Goal: Share content

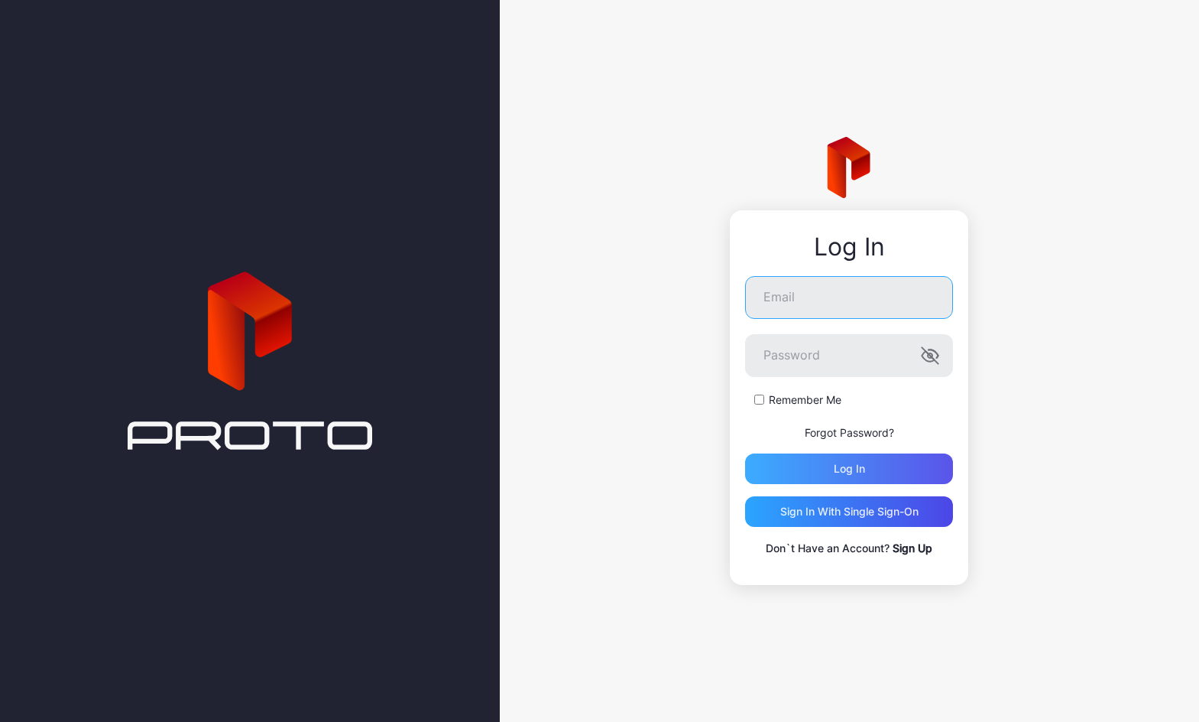
type input "**********"
click at [846, 464] on div "Log in" at bounding box center [849, 468] width 31 height 12
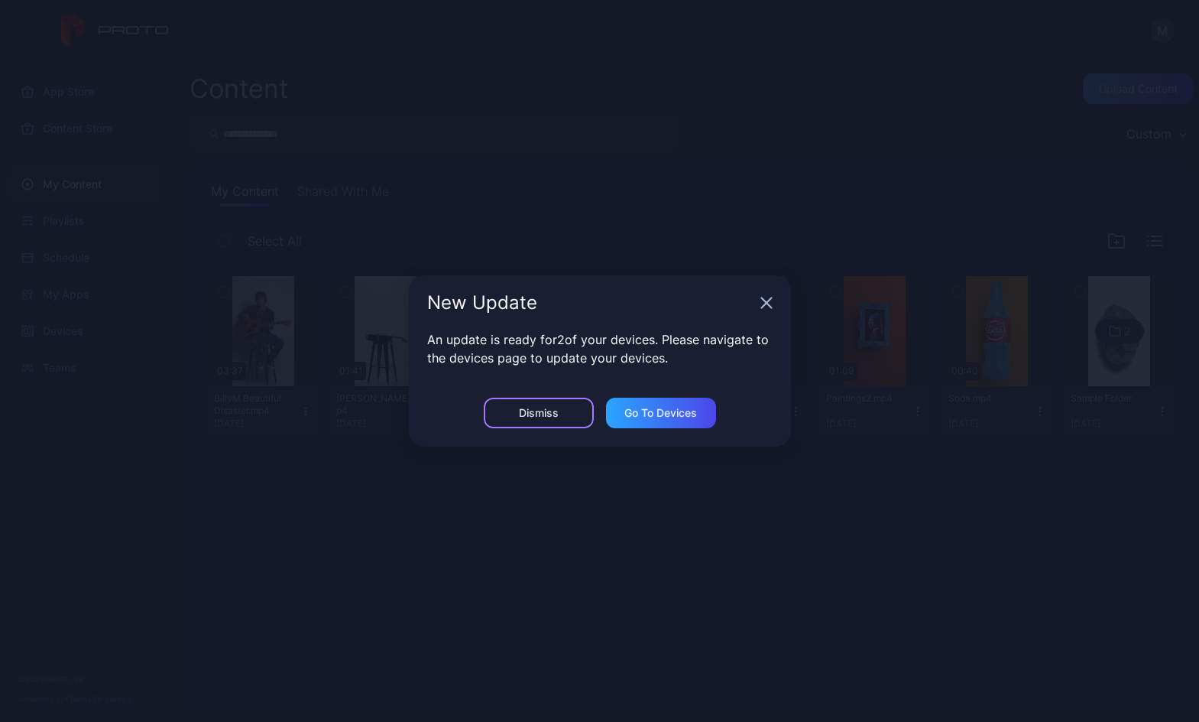
click at [565, 406] on div "Dismiss" at bounding box center [539, 412] width 110 height 31
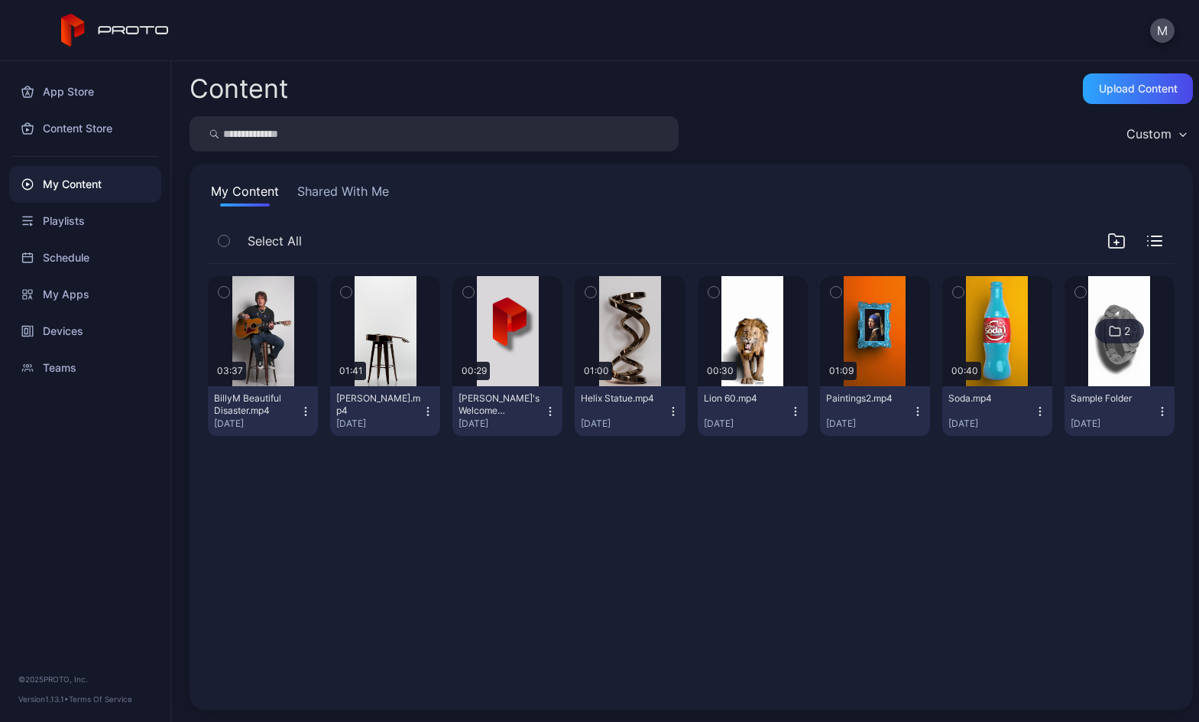
click at [326, 193] on button "Shared With Me" at bounding box center [343, 194] width 98 height 24
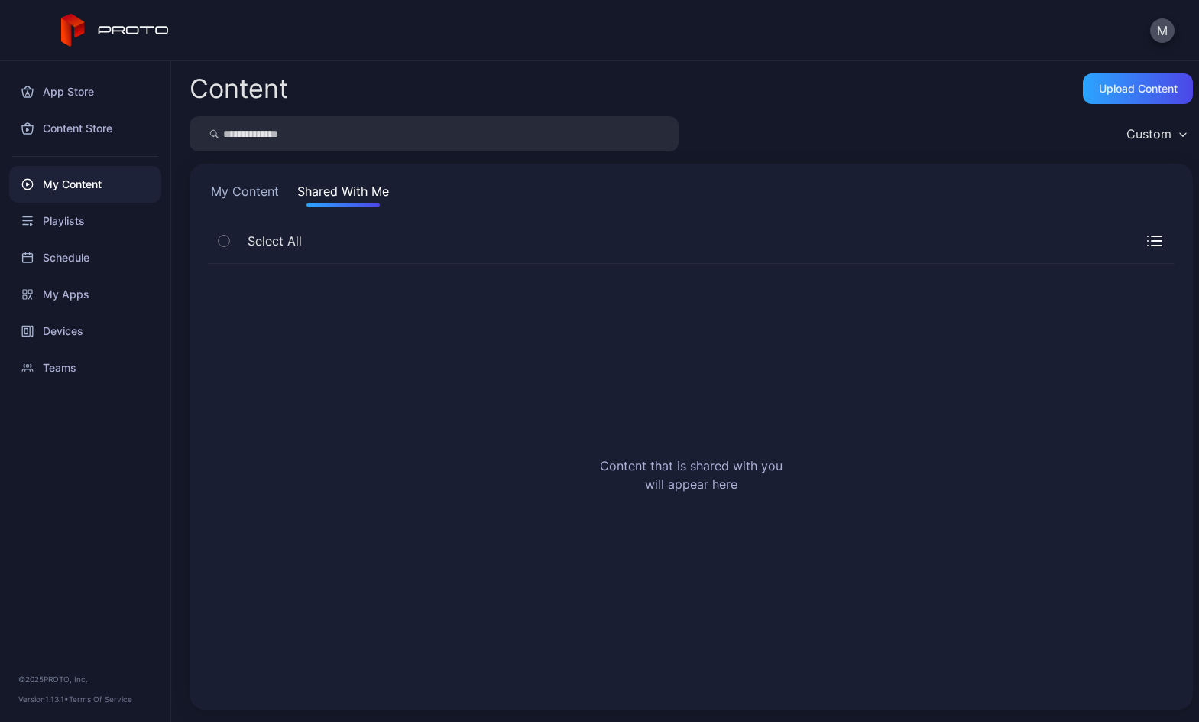
click at [223, 238] on icon "button" at bounding box center [224, 240] width 11 height 17
click at [227, 243] on icon "button" at bounding box center [224, 240] width 11 height 17
click at [256, 190] on button "My Content" at bounding box center [245, 194] width 74 height 24
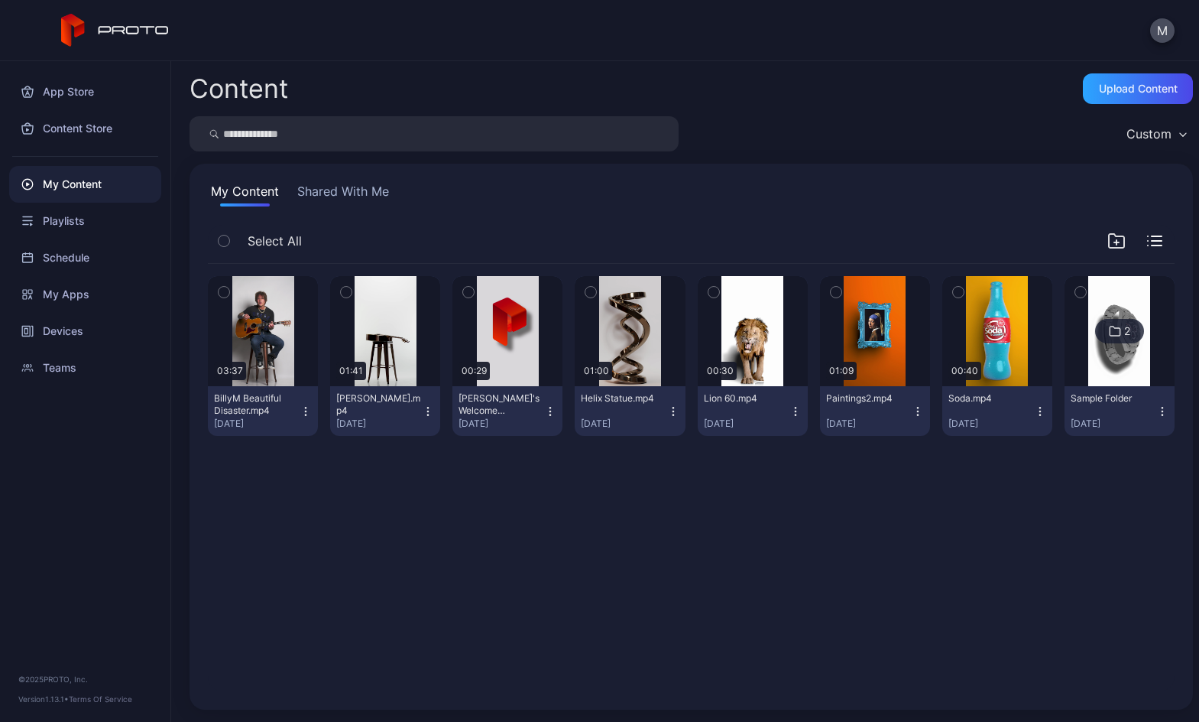
click at [328, 186] on button "Shared With Me" at bounding box center [343, 194] width 98 height 24
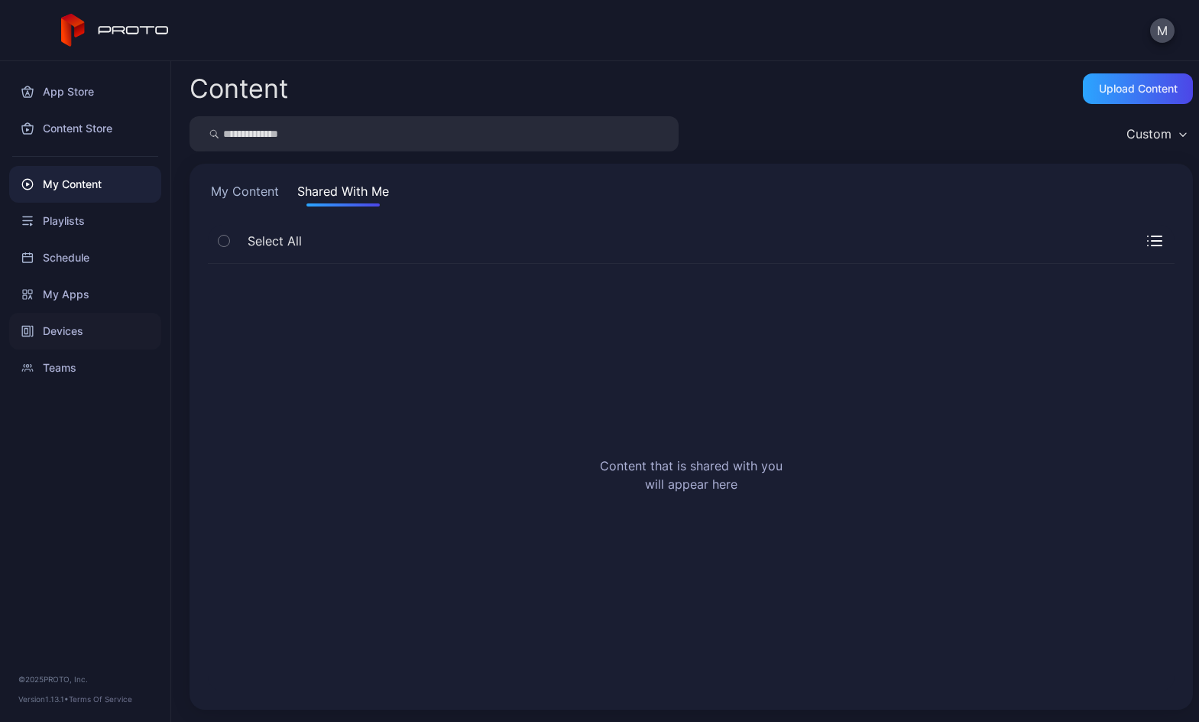
click at [49, 332] on div "Devices" at bounding box center [85, 331] width 152 height 37
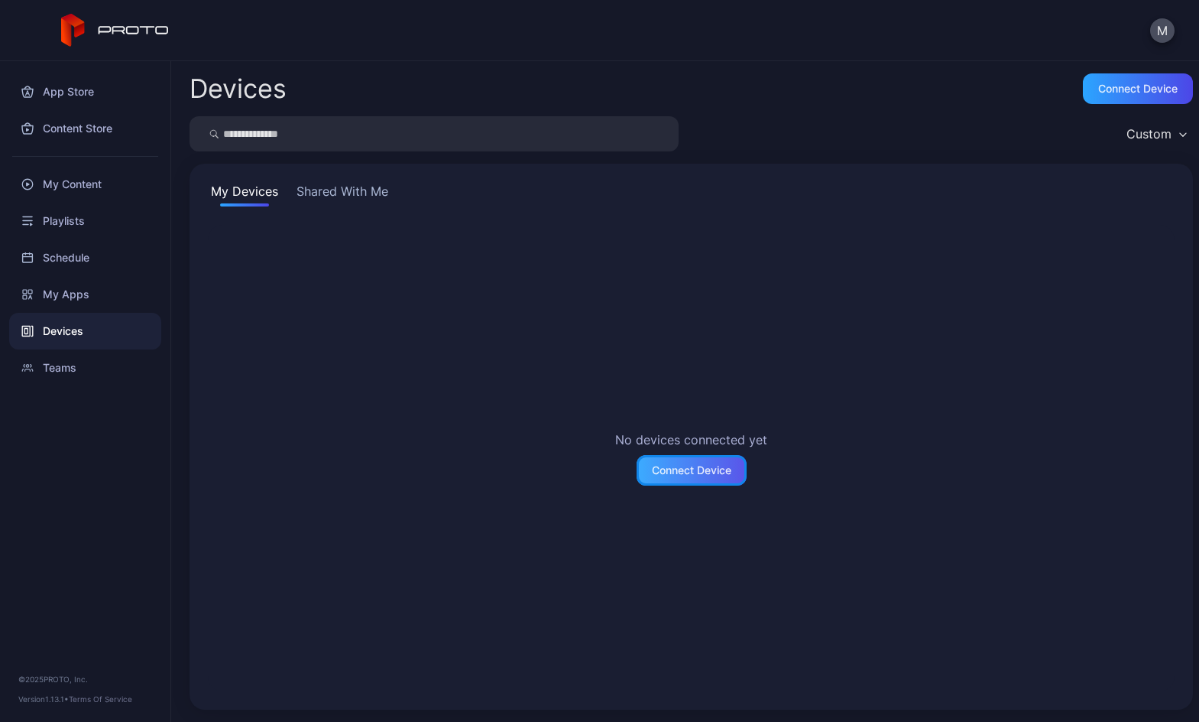
click at [667, 469] on div "Connect Device" at bounding box center [691, 470] width 79 height 12
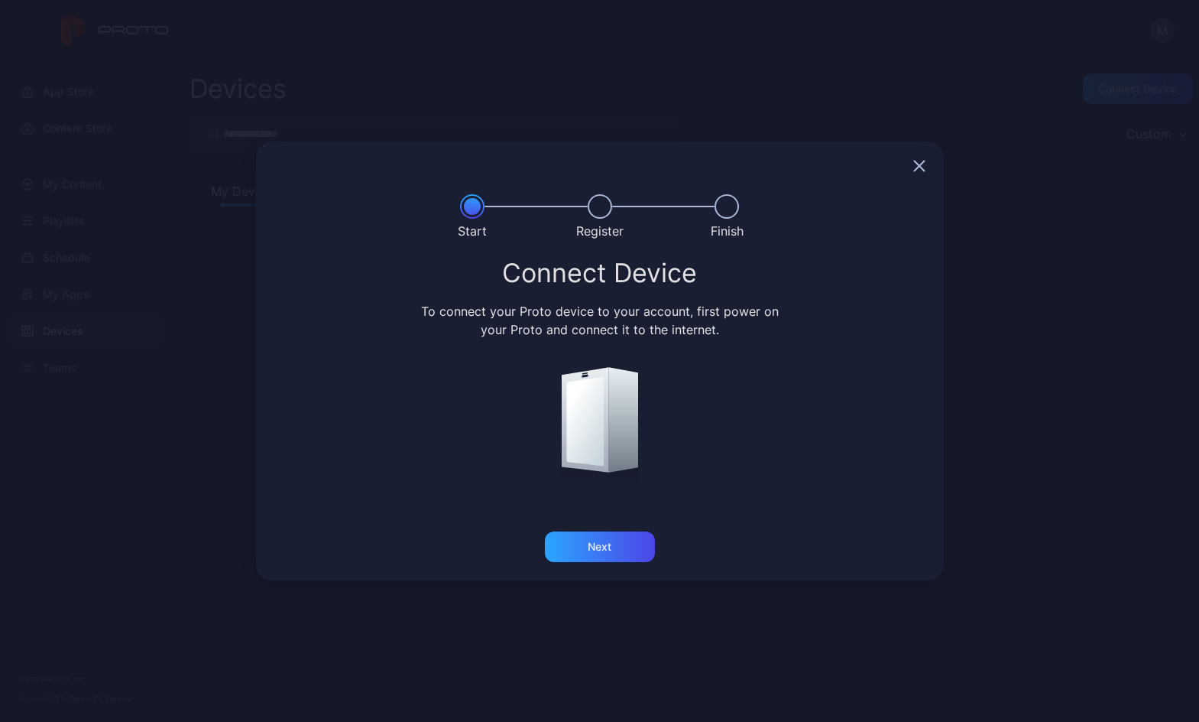
click at [920, 162] on icon "button" at bounding box center [919, 166] width 12 height 12
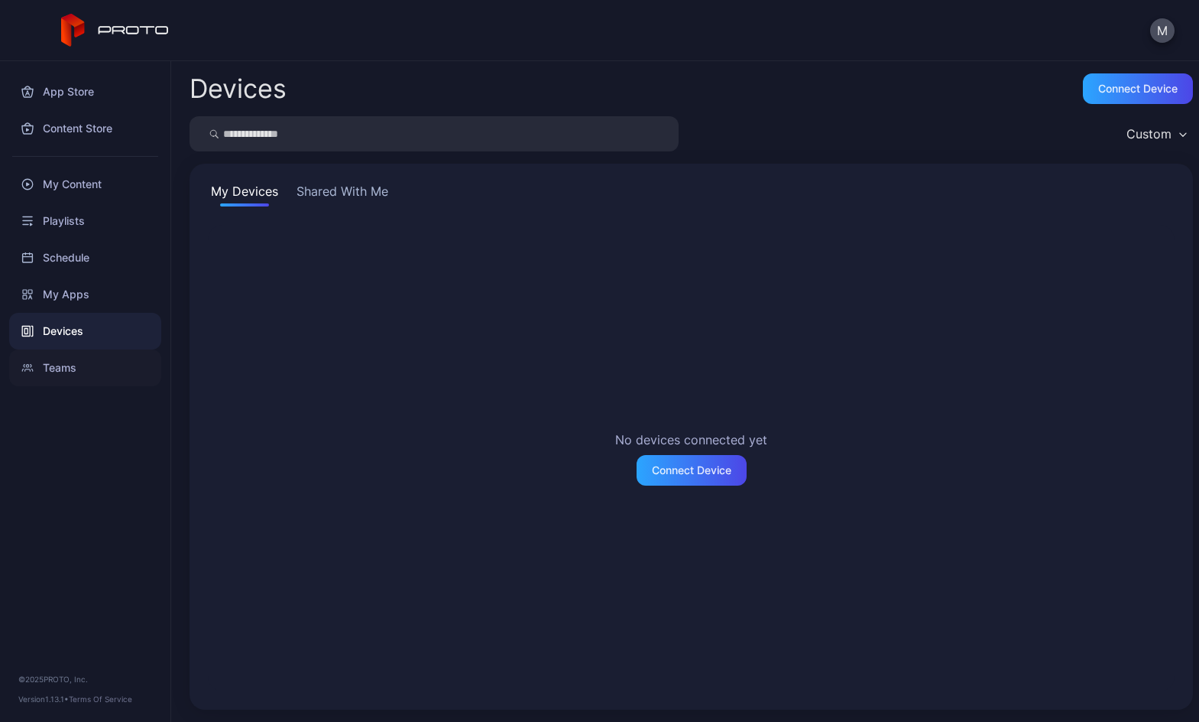
click at [51, 364] on div "Teams" at bounding box center [85, 367] width 152 height 37
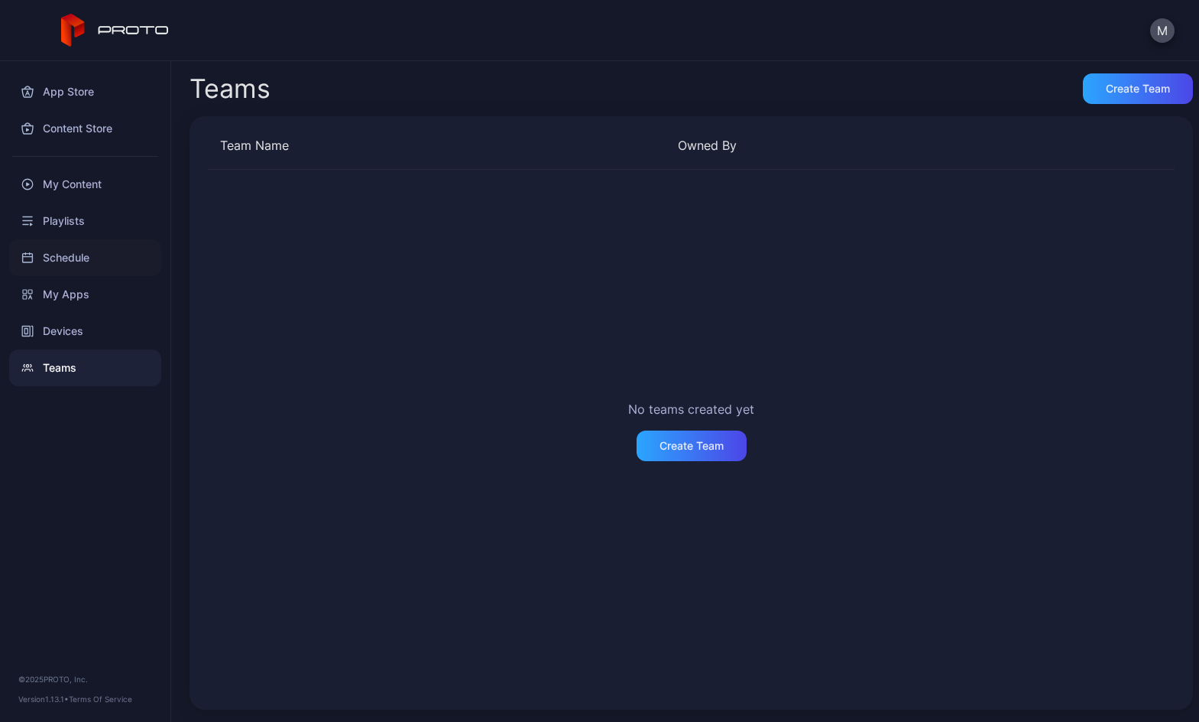
click at [53, 261] on div "Schedule" at bounding box center [85, 257] width 152 height 37
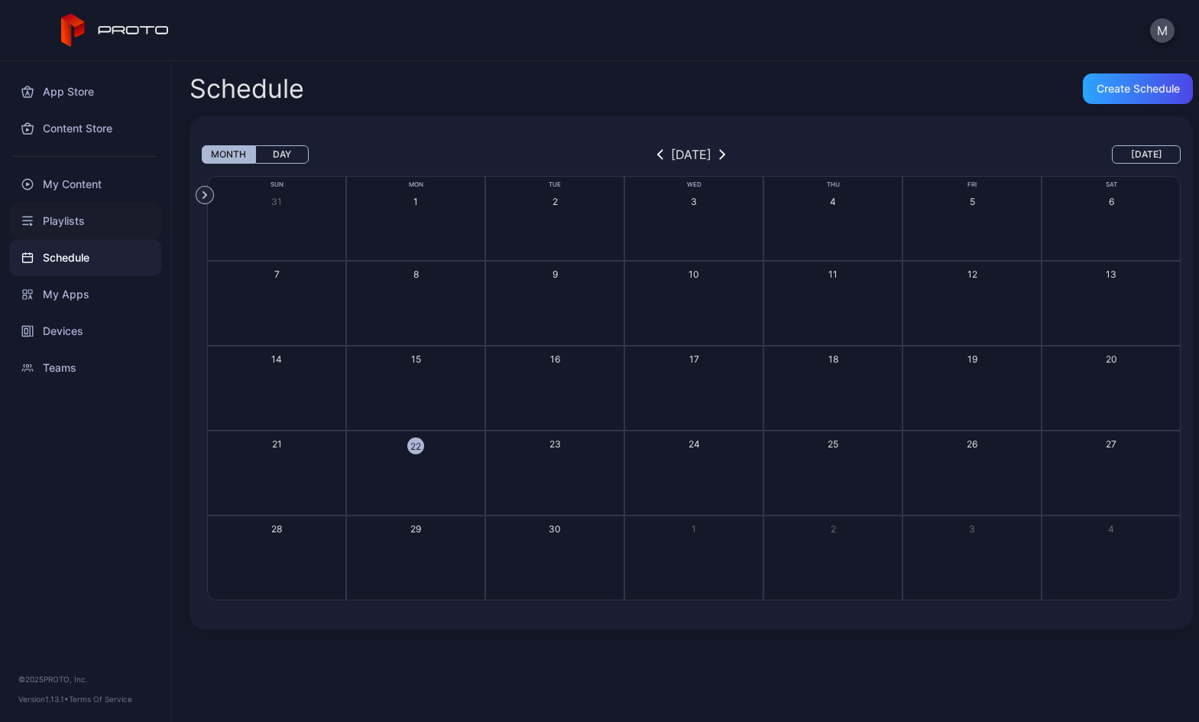
click at [73, 222] on div "Playlists" at bounding box center [85, 221] width 152 height 37
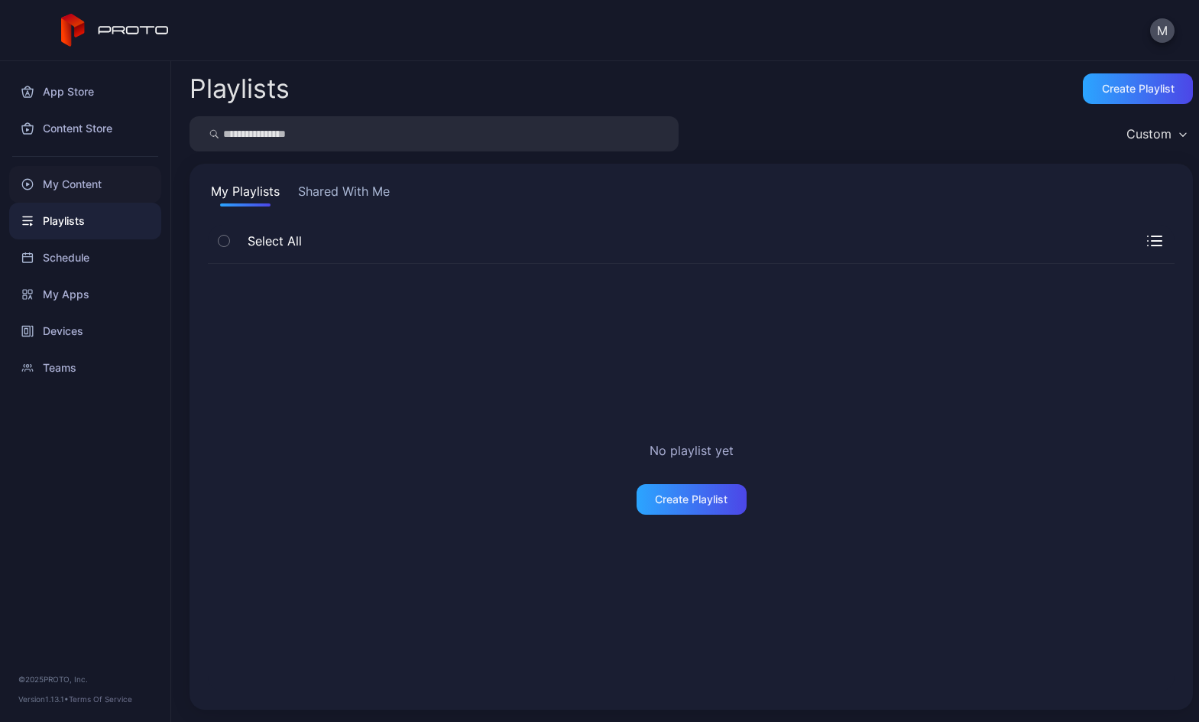
click at [74, 187] on div "My Content" at bounding box center [85, 184] width 152 height 37
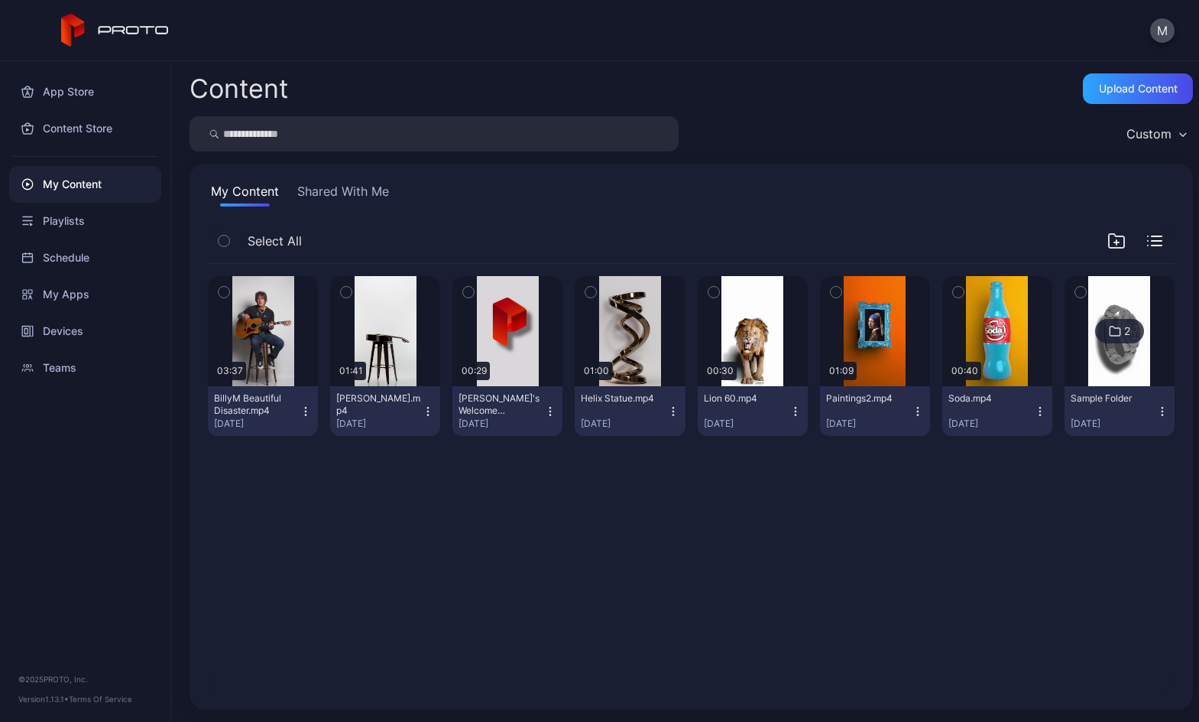
click at [225, 238] on icon "button" at bounding box center [224, 240] width 11 height 17
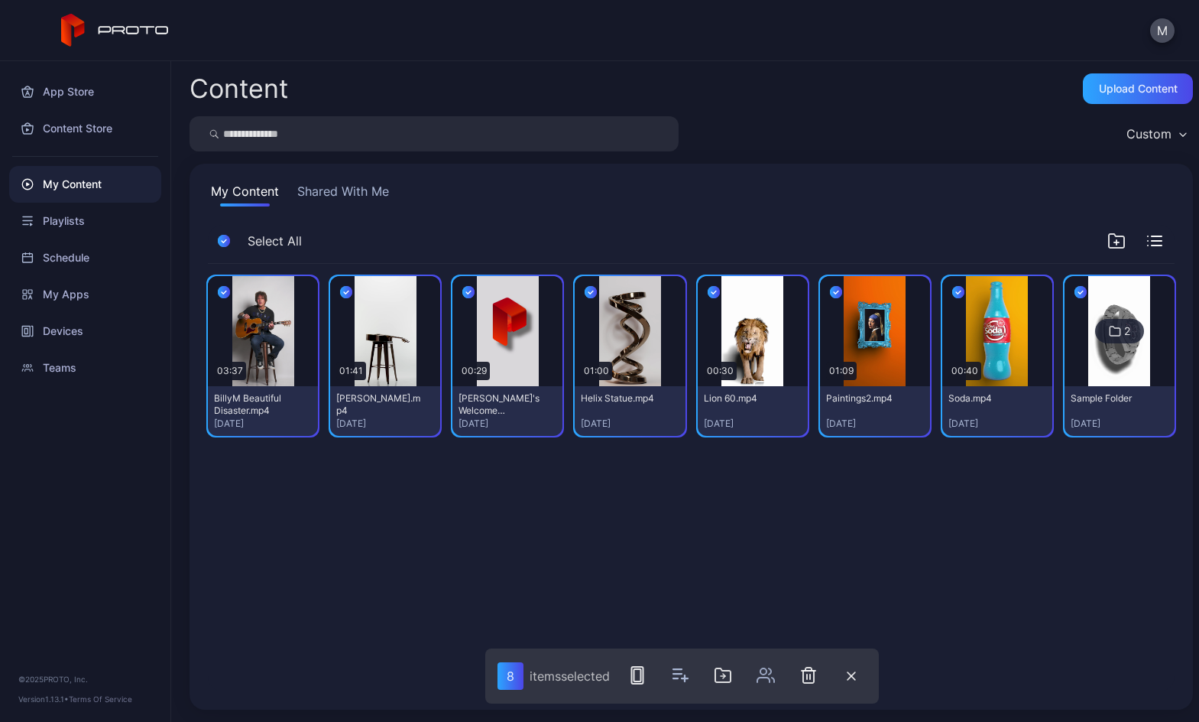
click at [225, 240] on icon "button" at bounding box center [224, 241] width 5 height 3
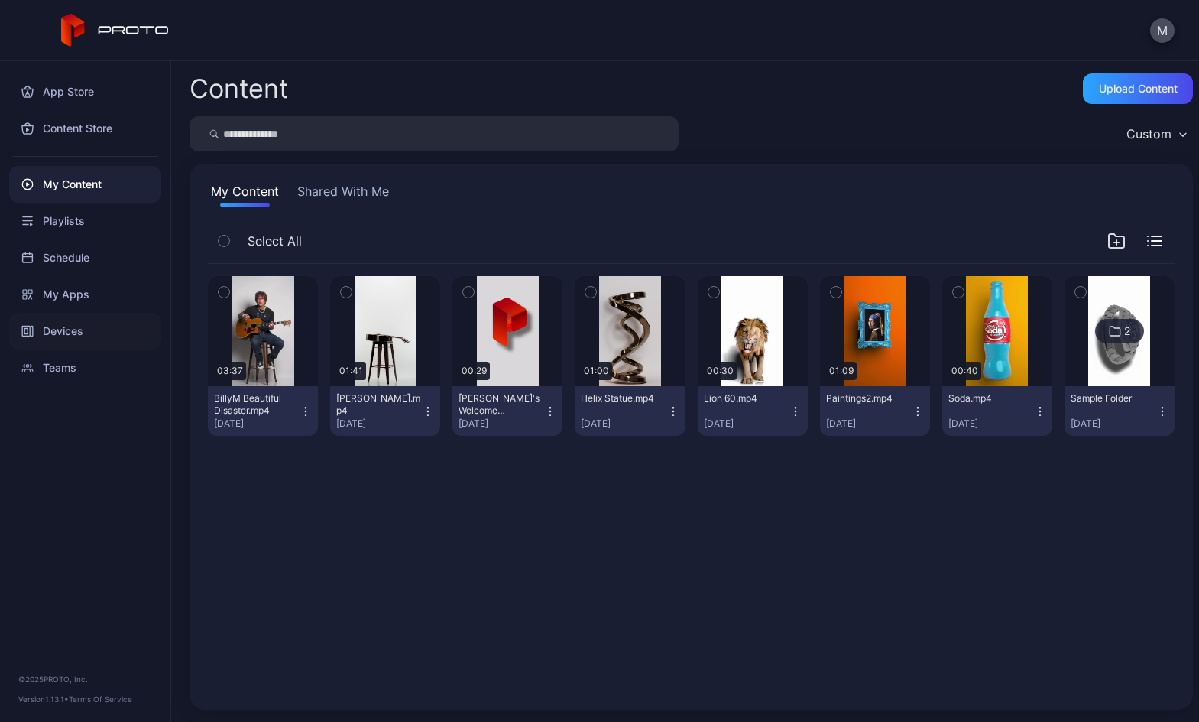
click at [44, 323] on div "Devices" at bounding box center [85, 331] width 152 height 37
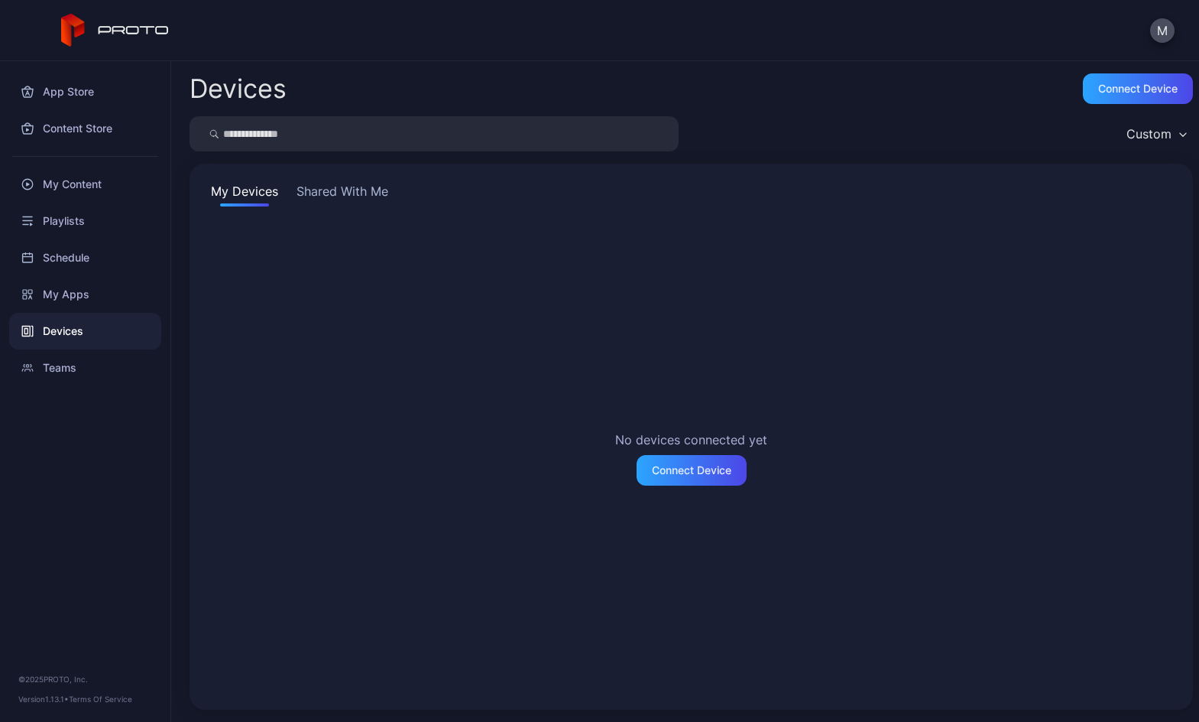
click at [1134, 130] on div "Custom" at bounding box center [1149, 133] width 45 height 15
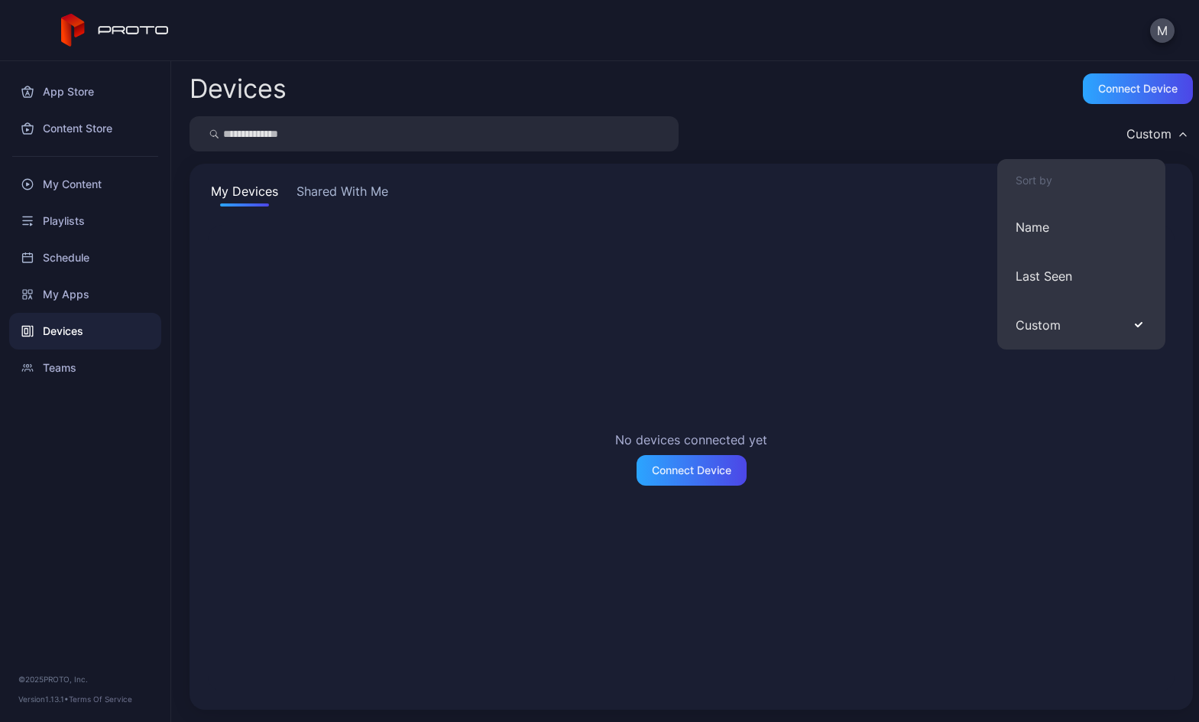
click at [926, 228] on div "No devices connected yet Connect Device" at bounding box center [691, 458] width 967 height 466
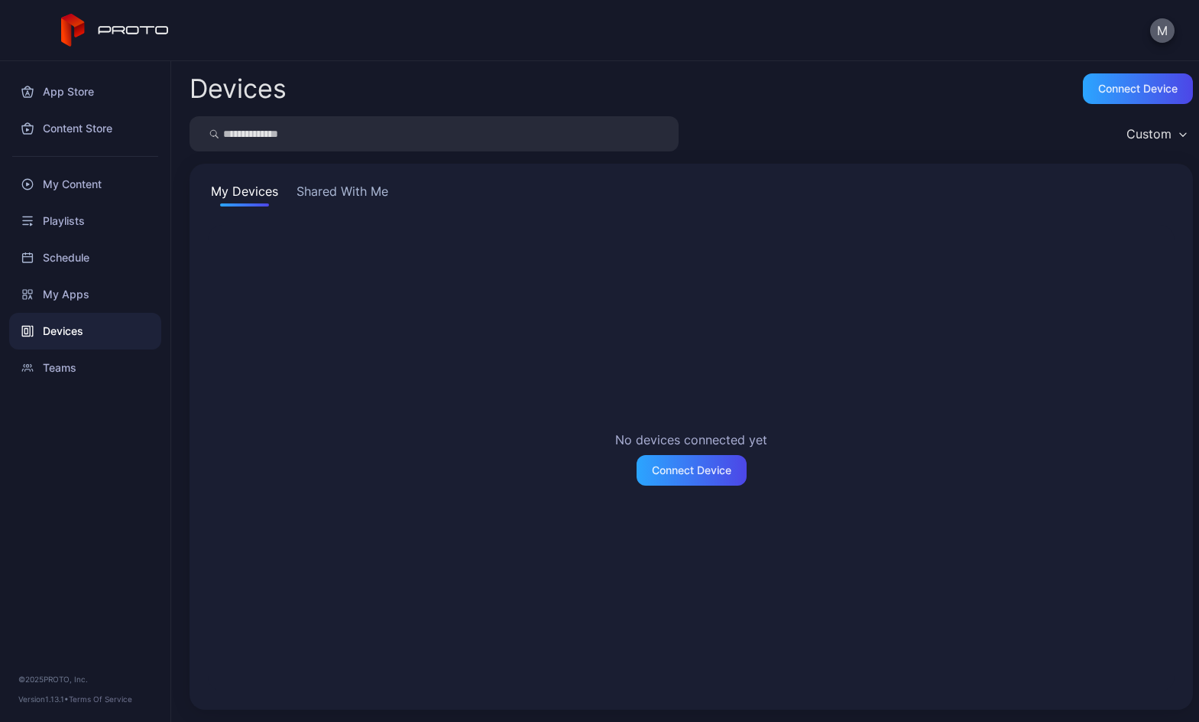
click at [1166, 25] on button "M" at bounding box center [1162, 30] width 24 height 24
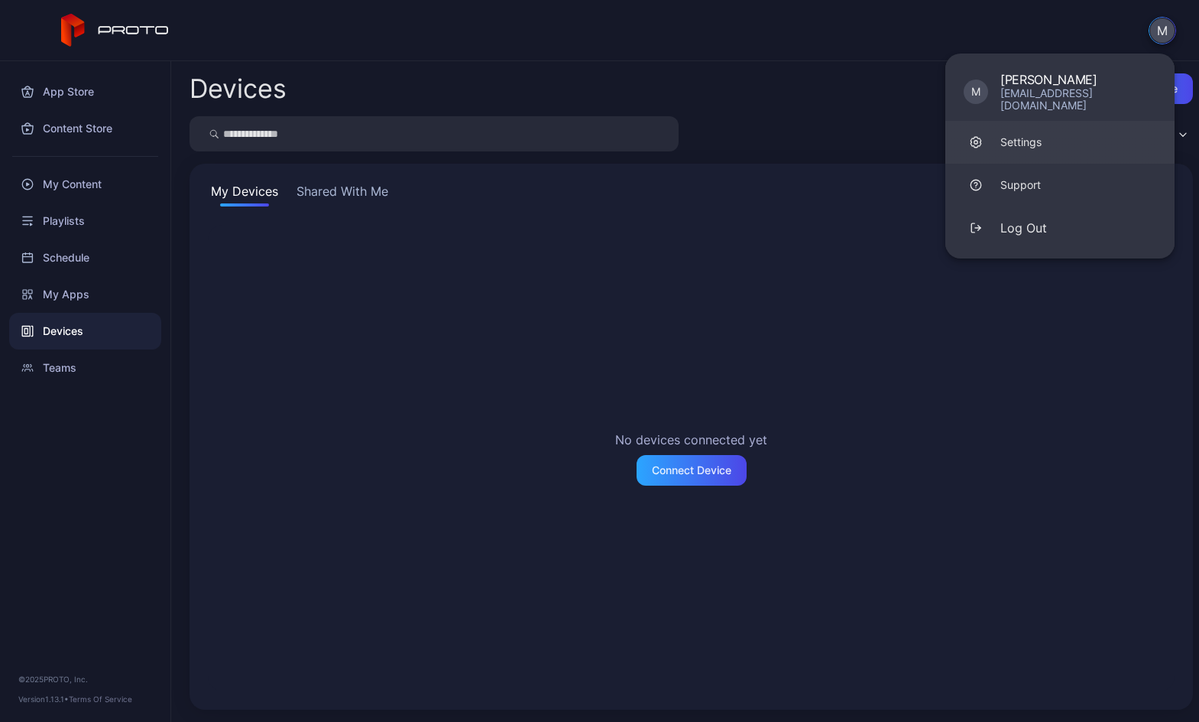
click at [1024, 135] on div "Settings" at bounding box center [1021, 142] width 41 height 15
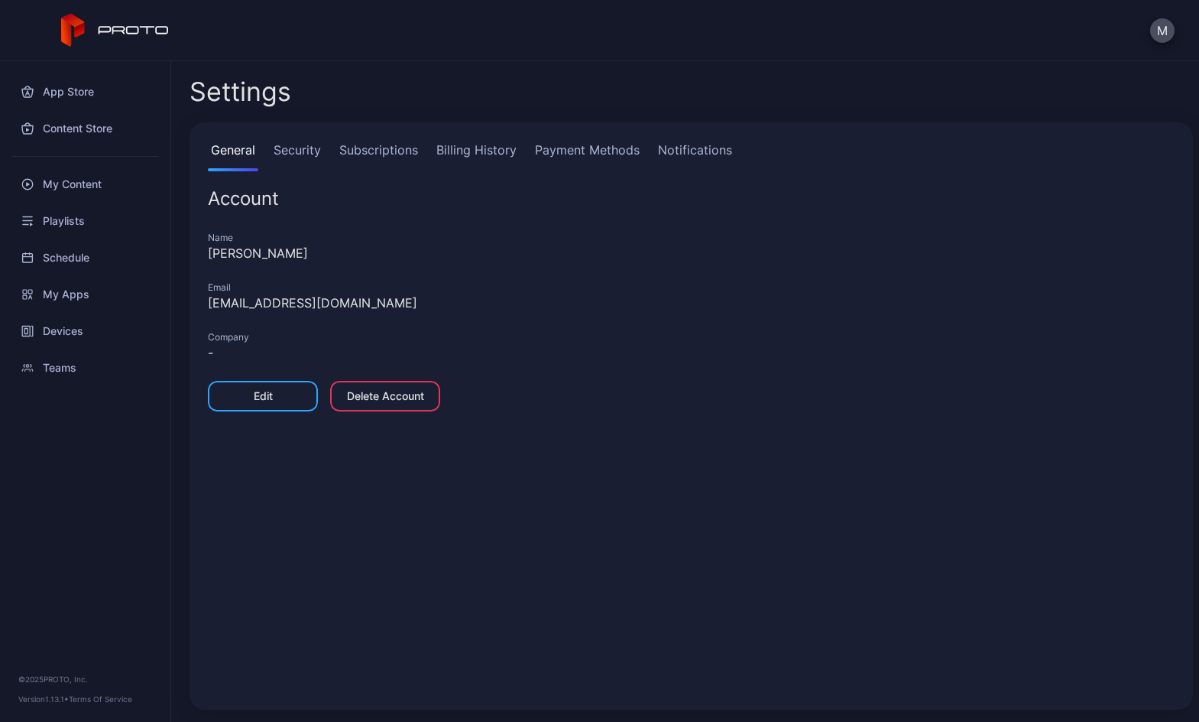
click at [301, 154] on link "Security" at bounding box center [298, 156] width 54 height 31
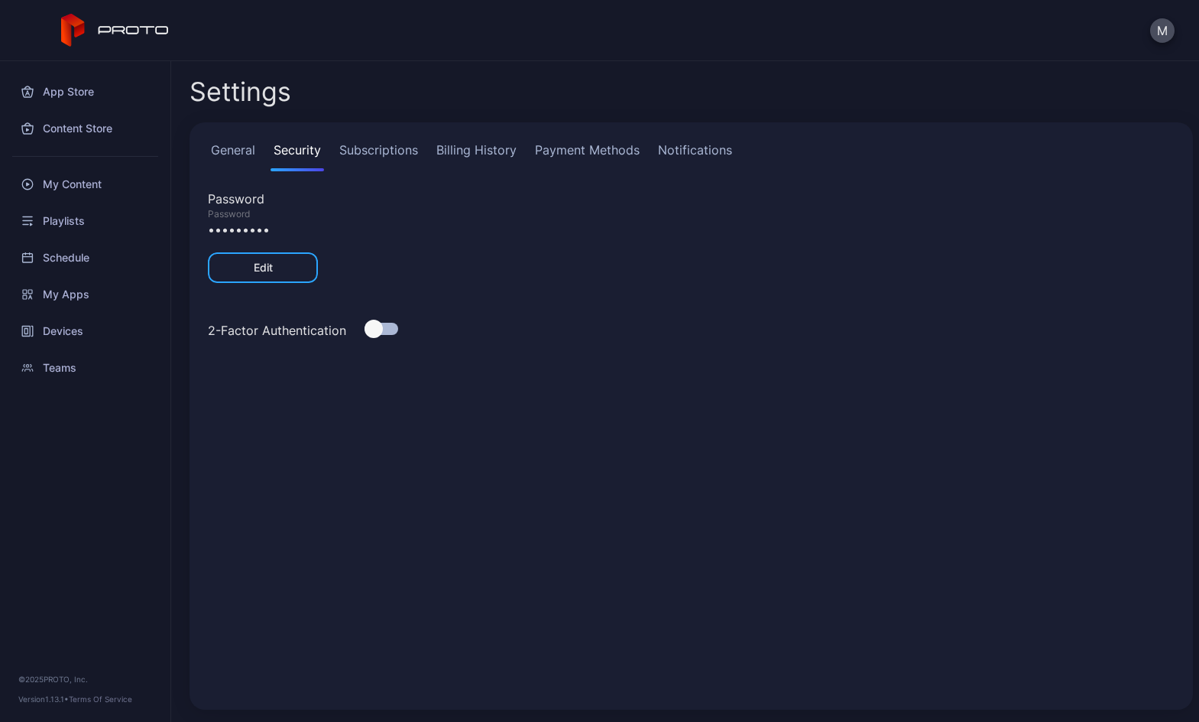
click at [388, 147] on link "Subscriptions" at bounding box center [378, 156] width 85 height 31
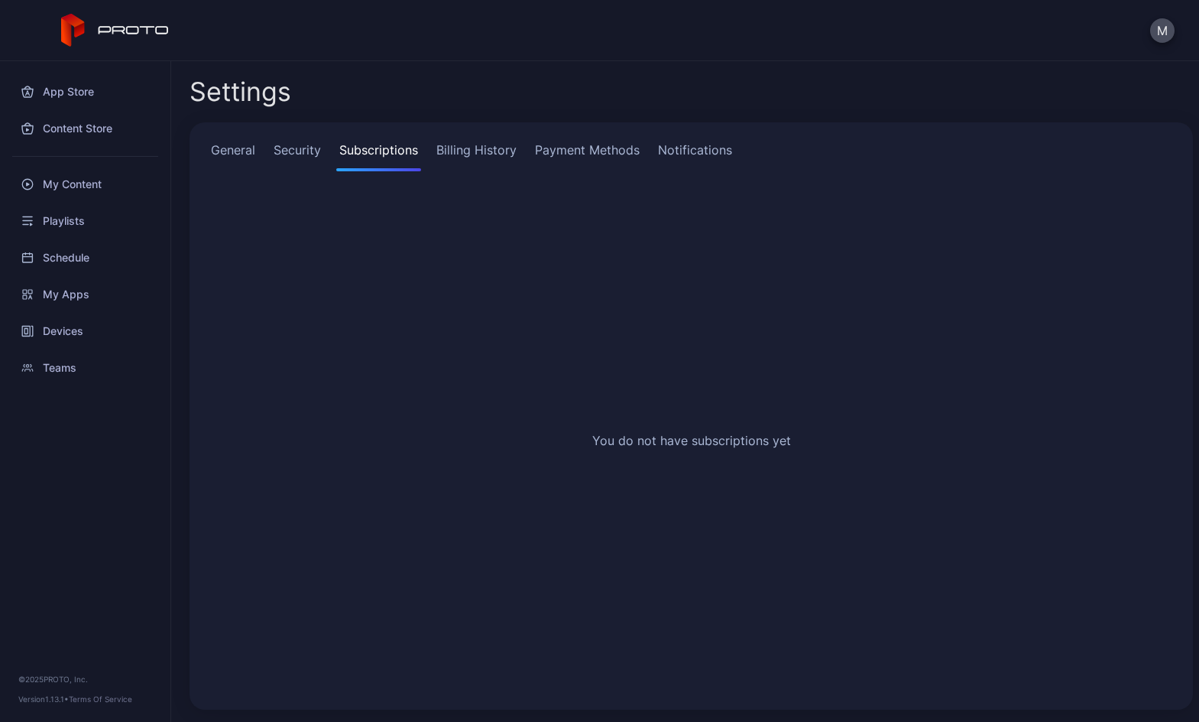
click at [463, 150] on link "Billing History" at bounding box center [476, 156] width 86 height 31
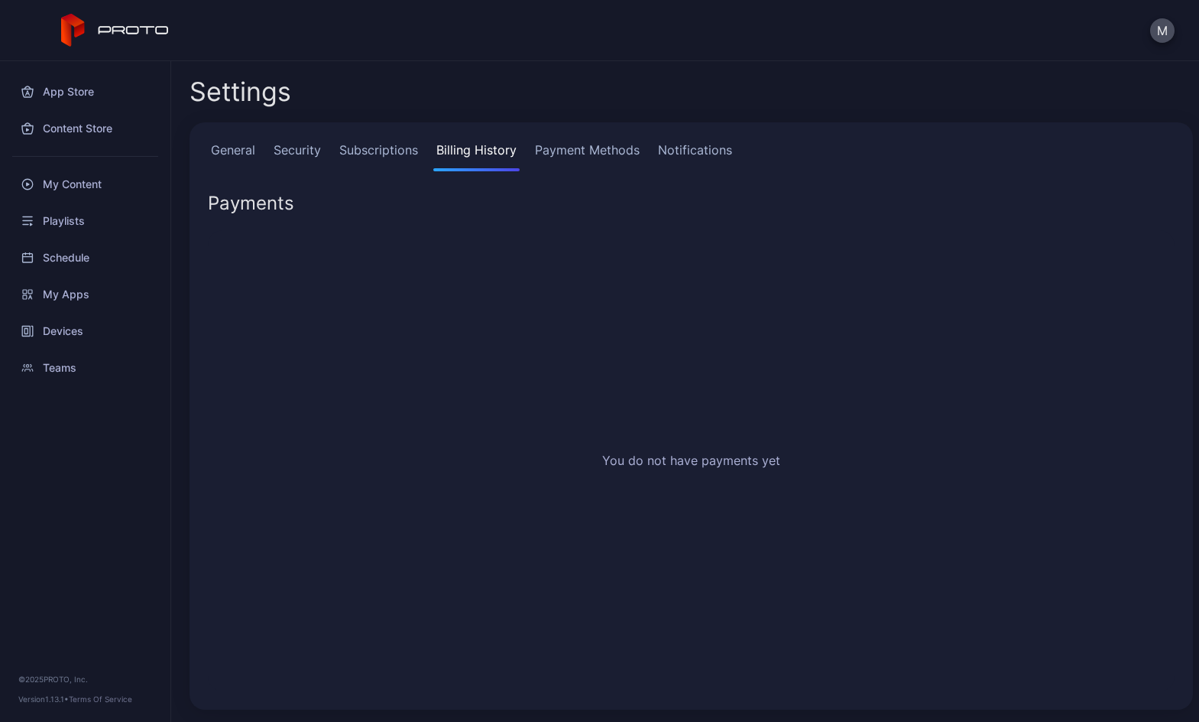
click at [568, 148] on link "Payment Methods" at bounding box center [587, 156] width 111 height 31
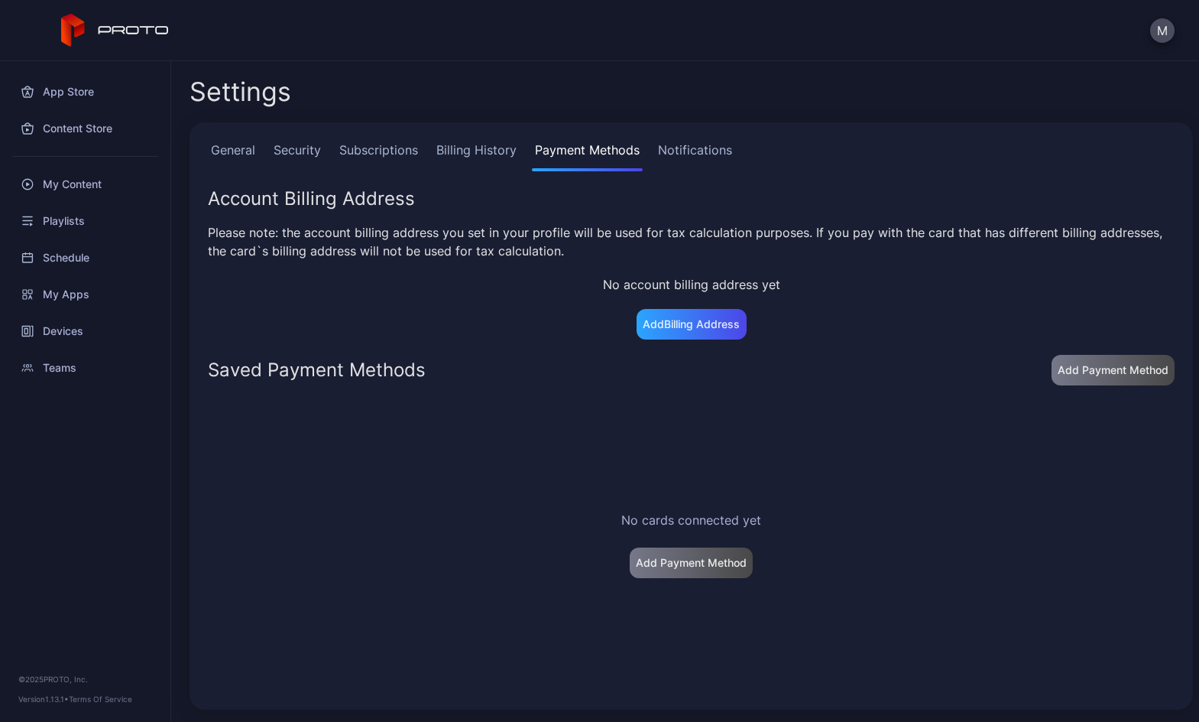
click at [688, 153] on link "Notifications" at bounding box center [695, 156] width 80 height 31
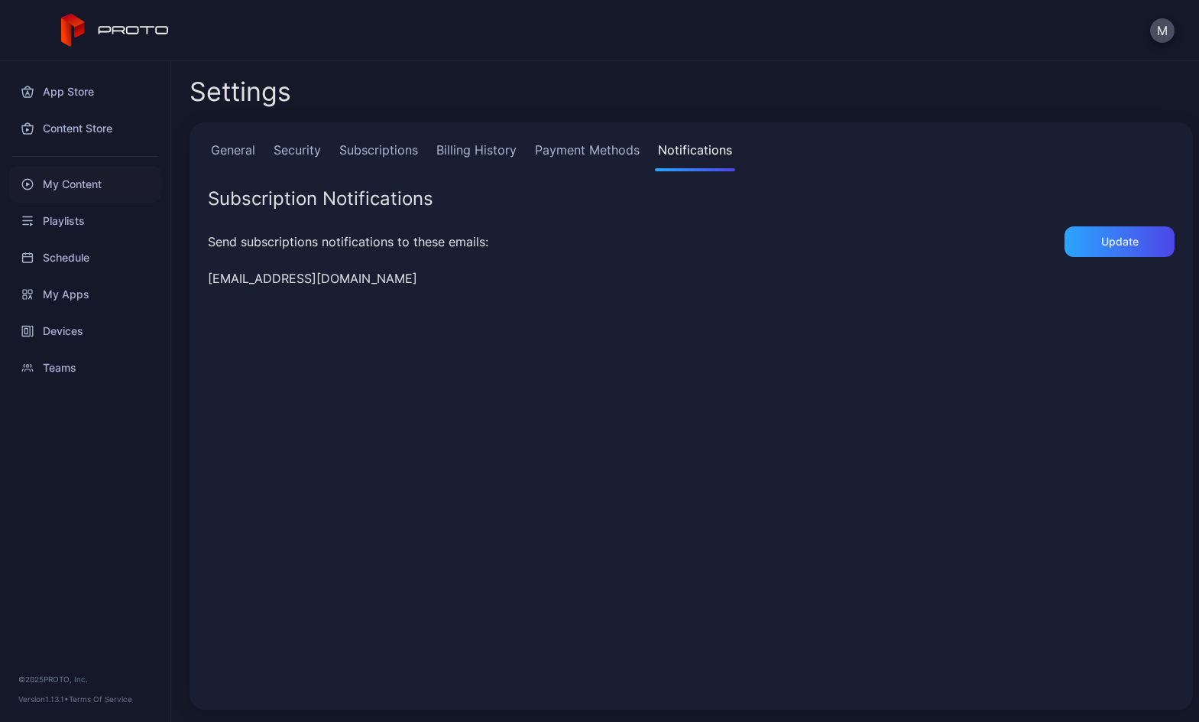
click at [73, 190] on div "My Content" at bounding box center [85, 184] width 152 height 37
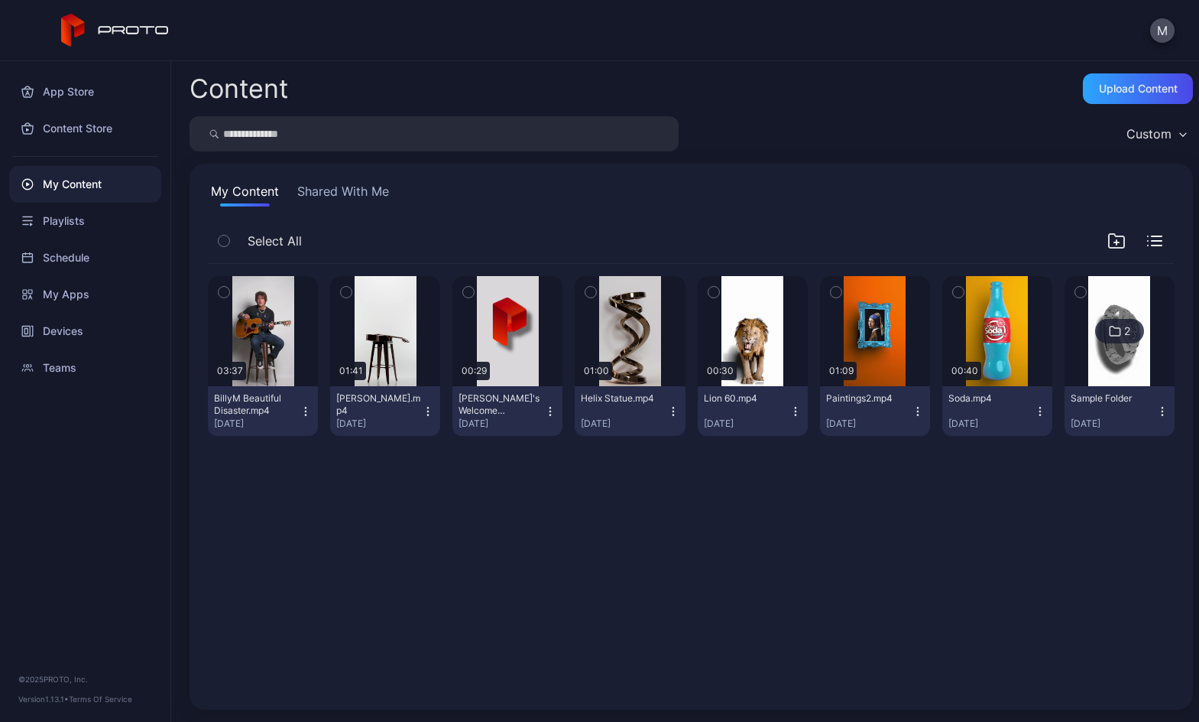
click at [221, 237] on icon "button" at bounding box center [224, 240] width 11 height 17
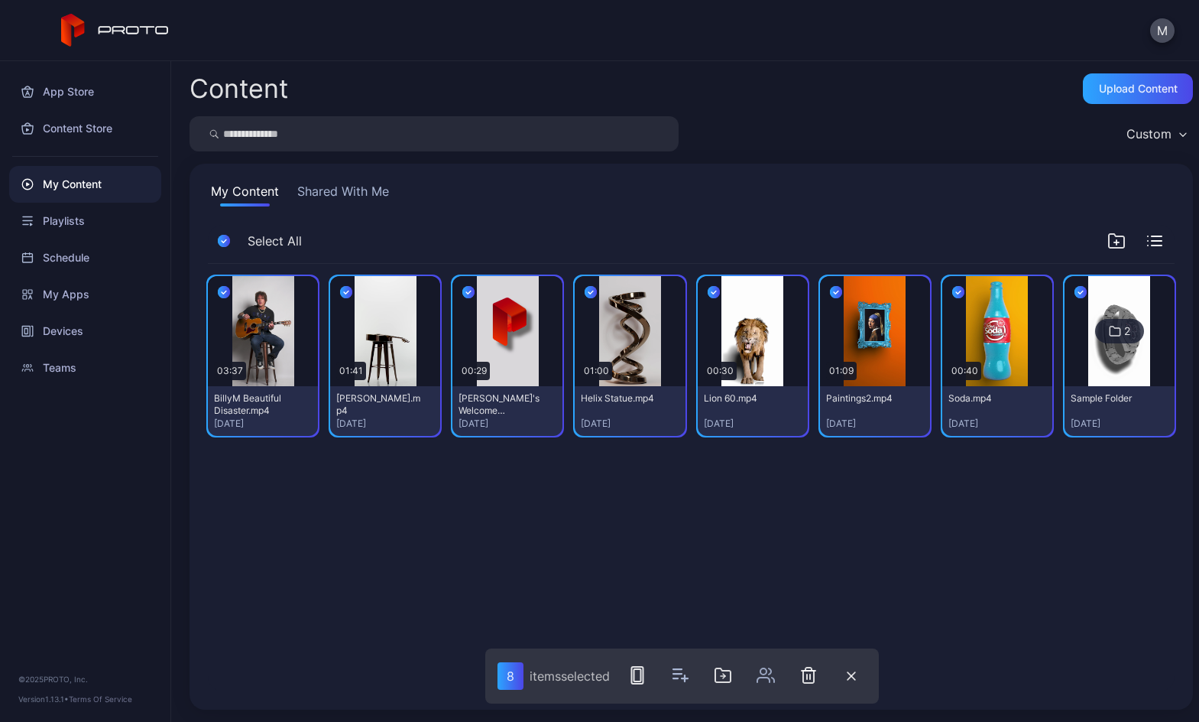
click at [726, 460] on div "Preview 03:37 BillyM Beautiful Disaster.mp4 [DATE] Preview 01:41 [PERSON_NAME].…" at bounding box center [691, 362] width 967 height 196
click at [225, 235] on icon "button" at bounding box center [224, 240] width 12 height 17
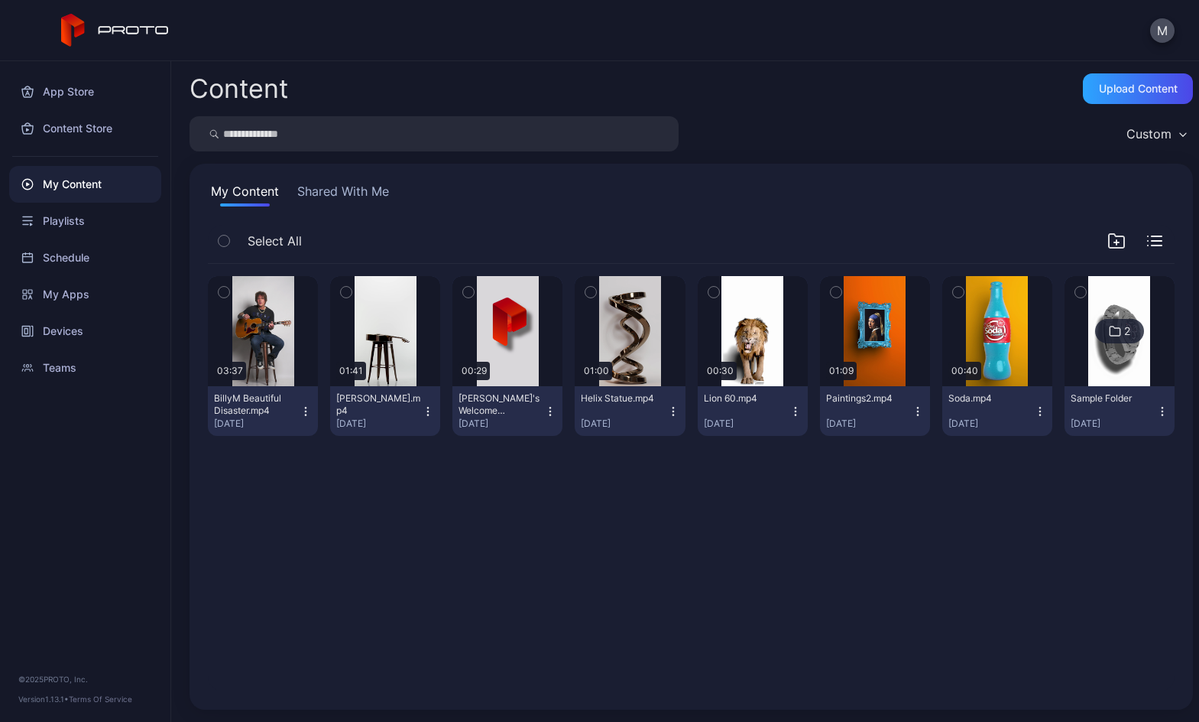
click at [1156, 417] on icon "button" at bounding box center [1162, 411] width 12 height 12
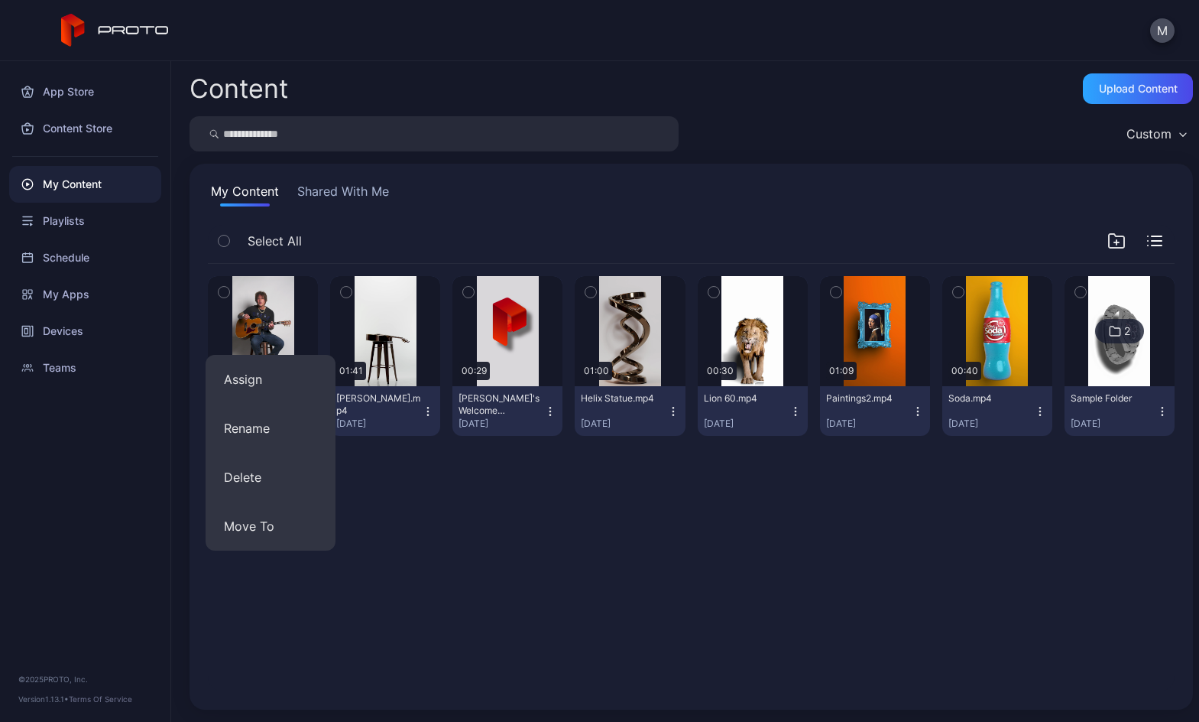
click at [318, 448] on div at bounding box center [263, 448] width 110 height 0
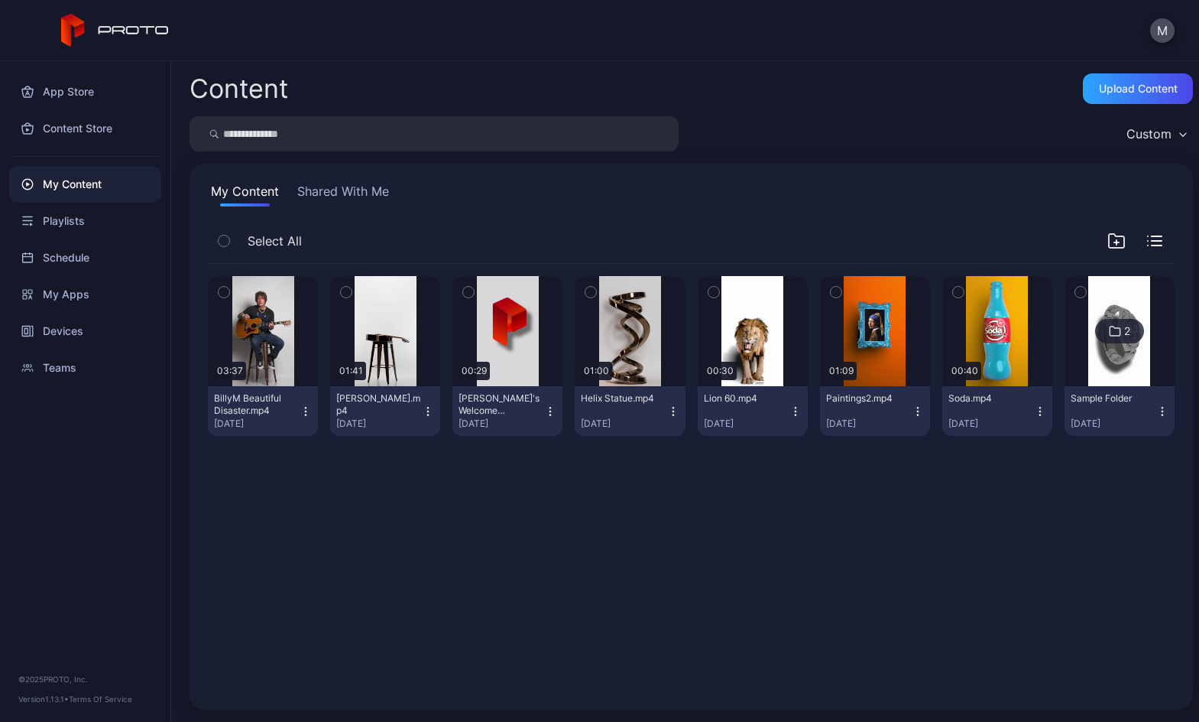
click at [1079, 294] on icon "button" at bounding box center [1081, 292] width 4 height 2
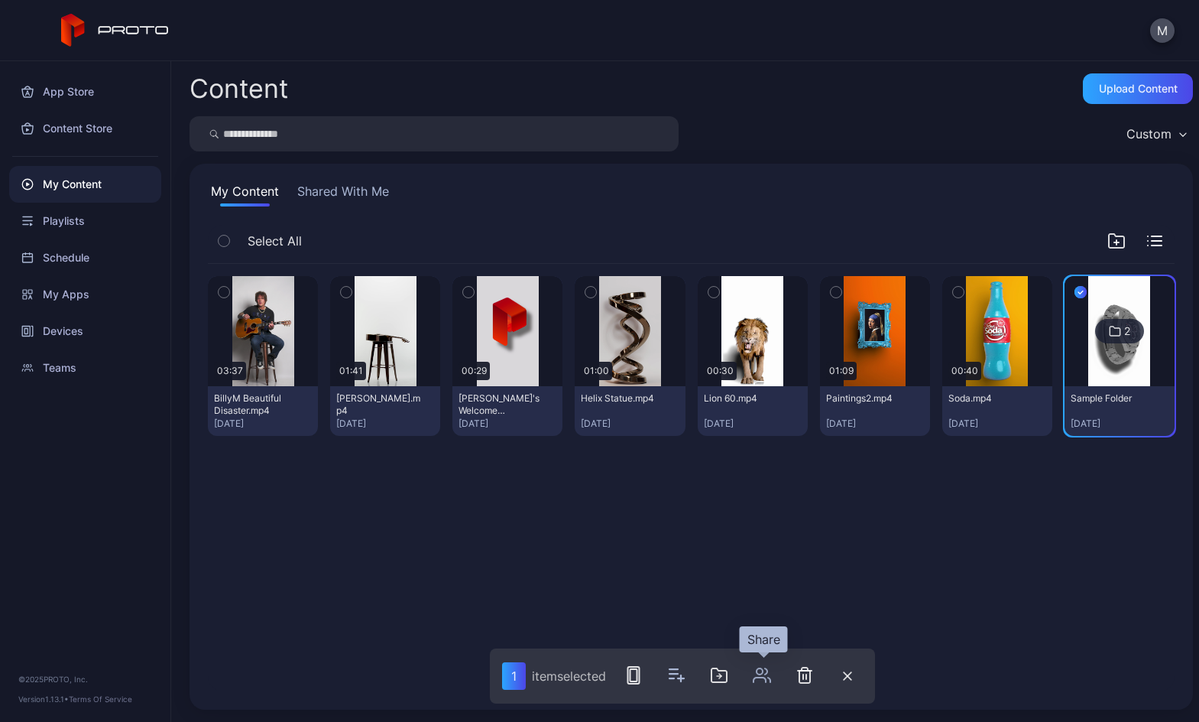
click at [768, 640] on div "Share" at bounding box center [764, 639] width 48 height 26
click at [1108, 238] on icon "button" at bounding box center [1117, 241] width 18 height 18
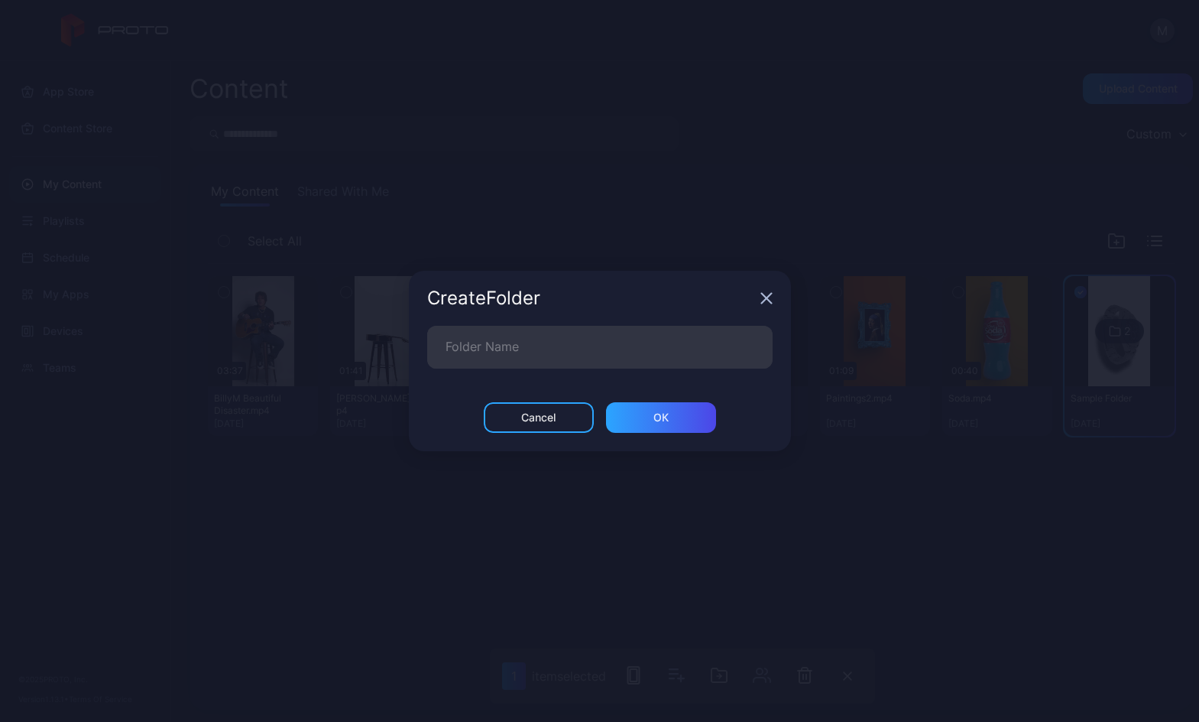
click at [765, 301] on icon "button" at bounding box center [767, 298] width 12 height 12
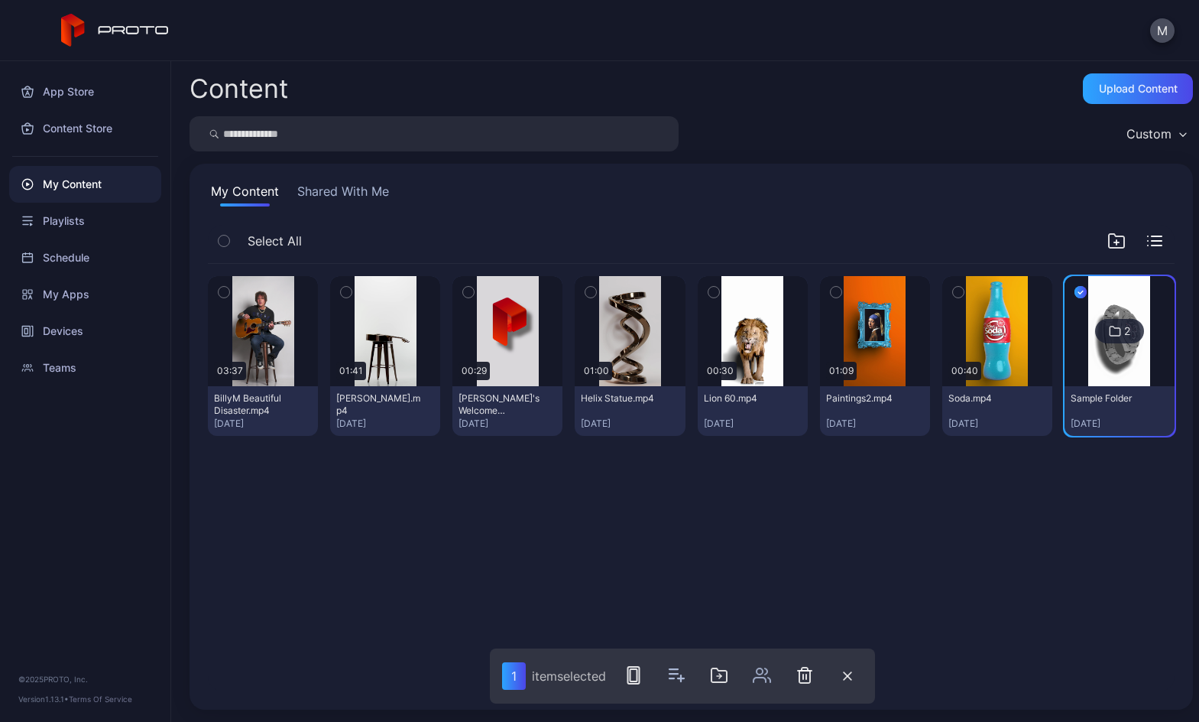
click at [1152, 241] on icon "button" at bounding box center [1157, 241] width 10 height 0
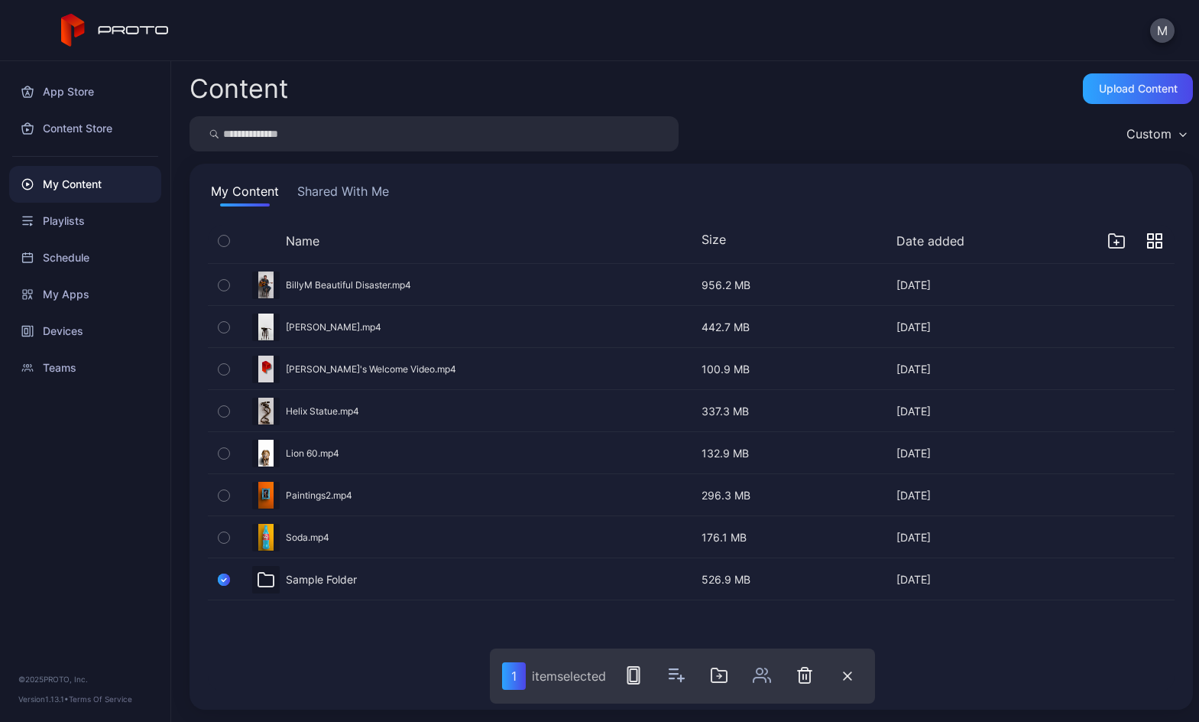
click at [223, 578] on icon "button" at bounding box center [224, 579] width 12 height 17
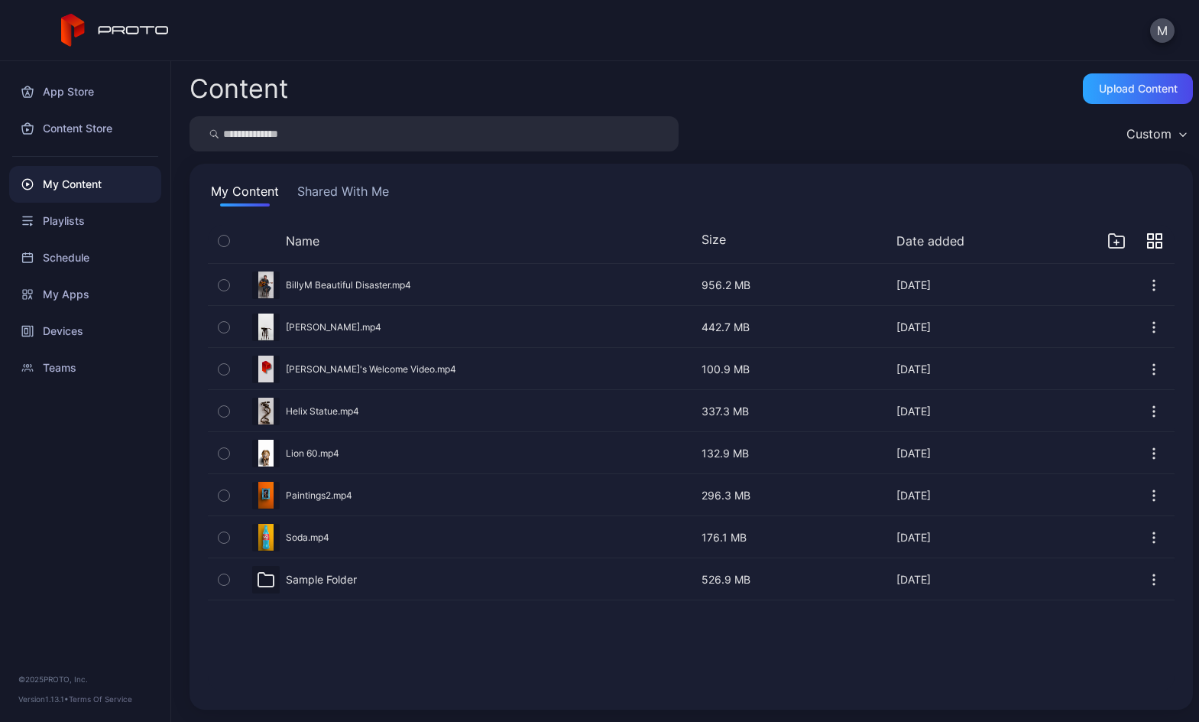
click at [225, 535] on icon "button" at bounding box center [224, 537] width 11 height 17
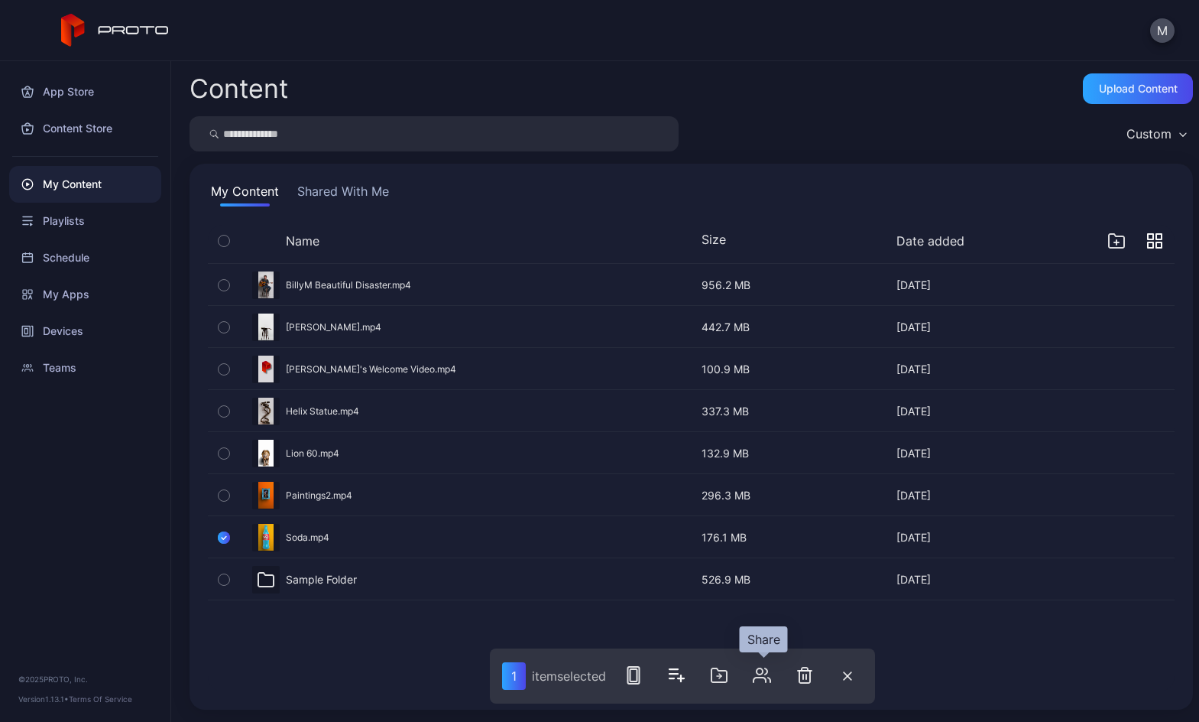
click at [764, 674] on icon "button" at bounding box center [762, 675] width 18 height 18
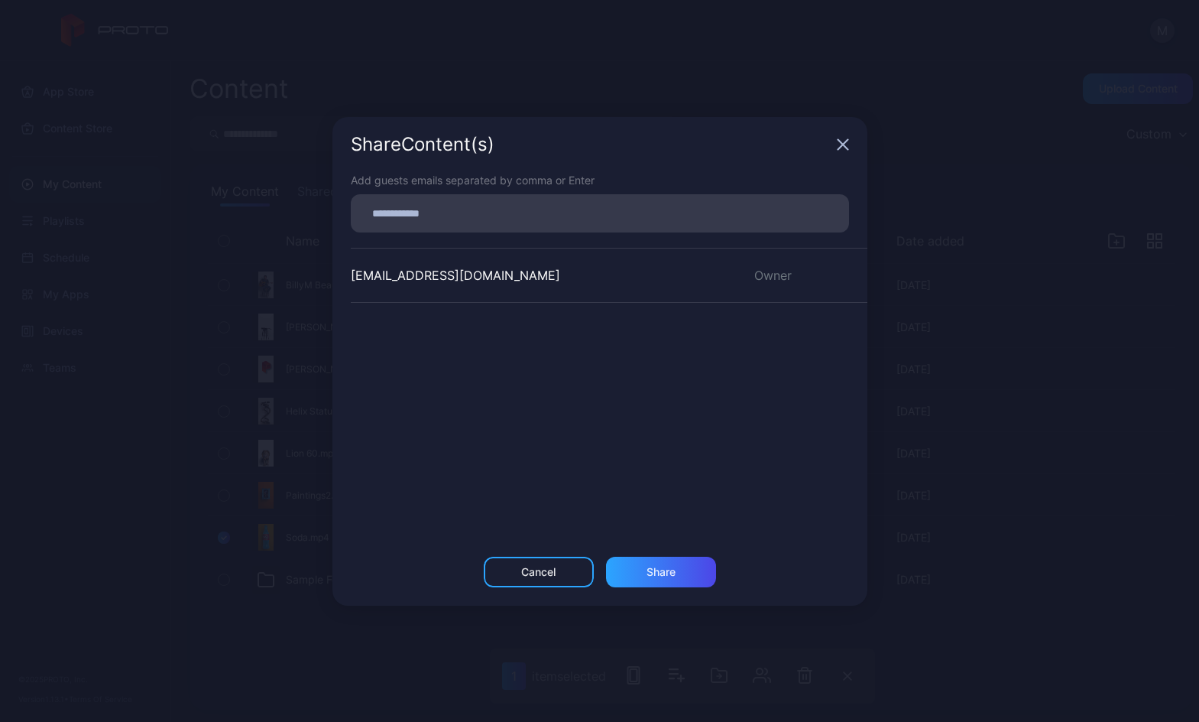
click at [623, 214] on input at bounding box center [600, 213] width 480 height 20
type input "**********"
click at [661, 571] on div "Share" at bounding box center [661, 572] width 29 height 12
click at [823, 324] on div "Guest" at bounding box center [801, 329] width 131 height 31
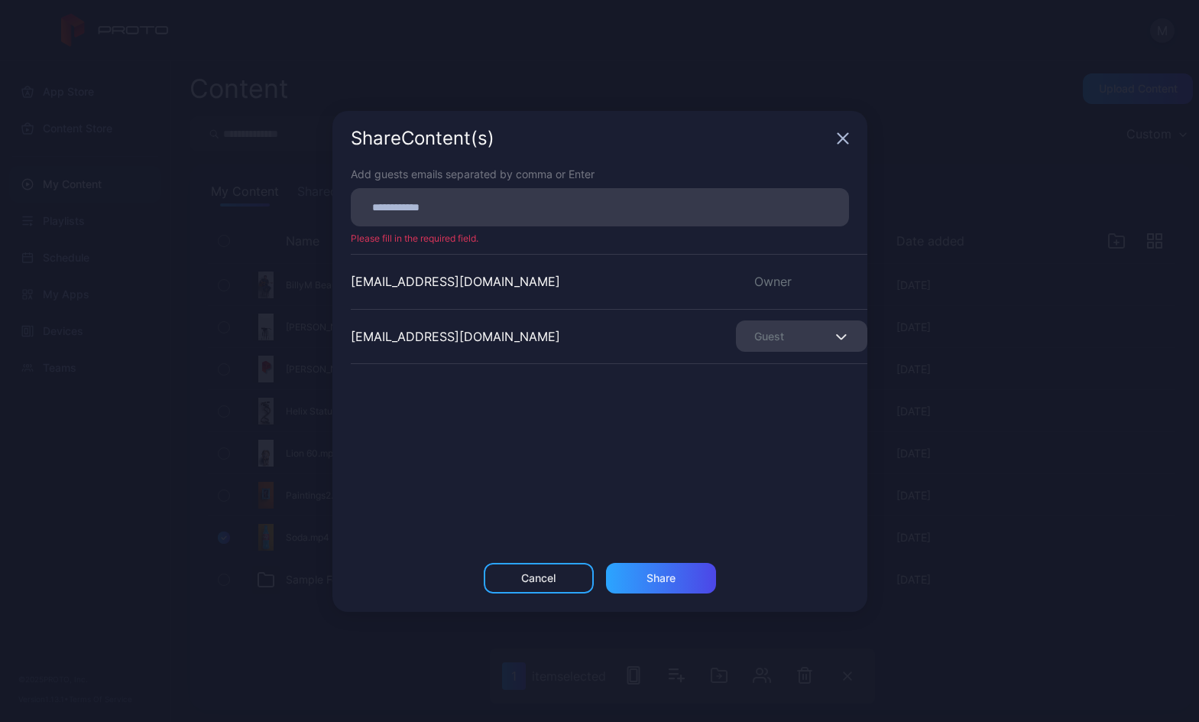
click at [627, 430] on div "[EMAIL_ADDRESS][DOMAIN_NAME] Owner [EMAIL_ADDRESS][DOMAIN_NAME] Guest" at bounding box center [609, 368] width 517 height 229
click at [470, 211] on input at bounding box center [600, 207] width 480 height 20
click at [579, 446] on div "[EMAIL_ADDRESS][DOMAIN_NAME] Owner [EMAIL_ADDRESS][DOMAIN_NAME] Guest" at bounding box center [609, 368] width 517 height 229
click at [1008, 53] on div "Share Content (s) Add guests emails separated by comma or Enter Please fill in …" at bounding box center [599, 361] width 1199 height 722
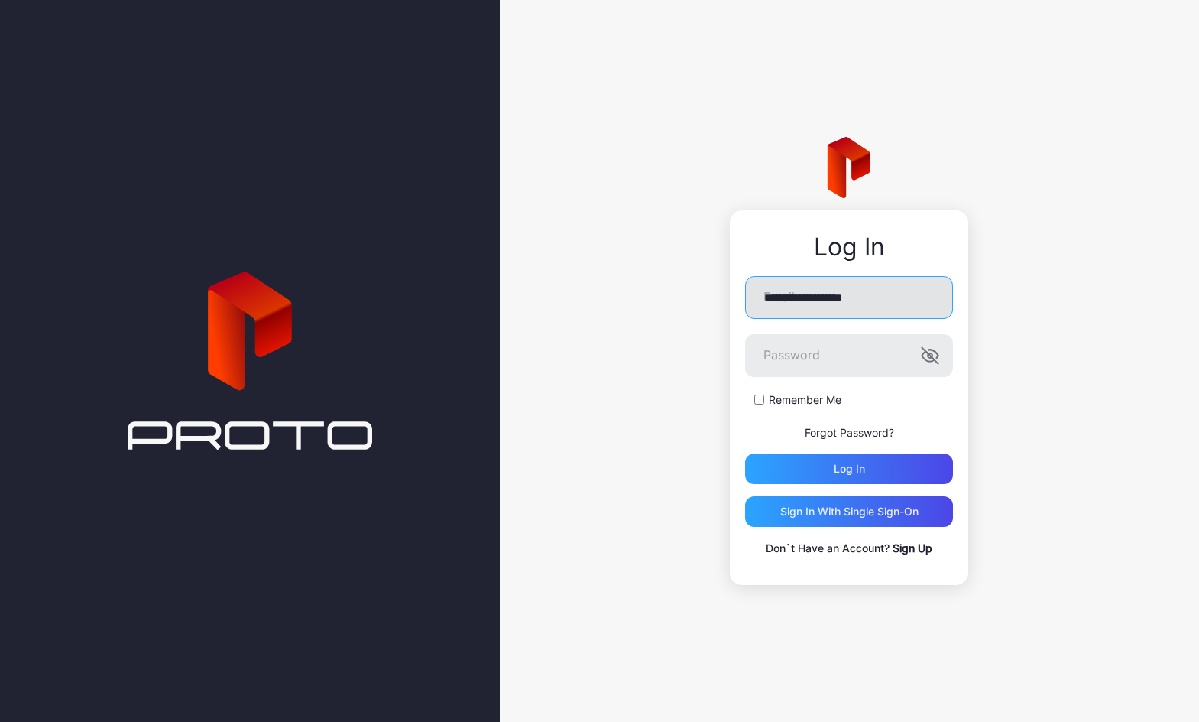
click at [897, 297] on input "**********" at bounding box center [849, 297] width 208 height 43
click at [836, 298] on input "**********" at bounding box center [849, 297] width 208 height 43
drag, startPoint x: 899, startPoint y: 297, endPoint x: 734, endPoint y: 296, distance: 165.1
click at [734, 296] on div "**********" at bounding box center [849, 397] width 238 height 375
type input "**********"
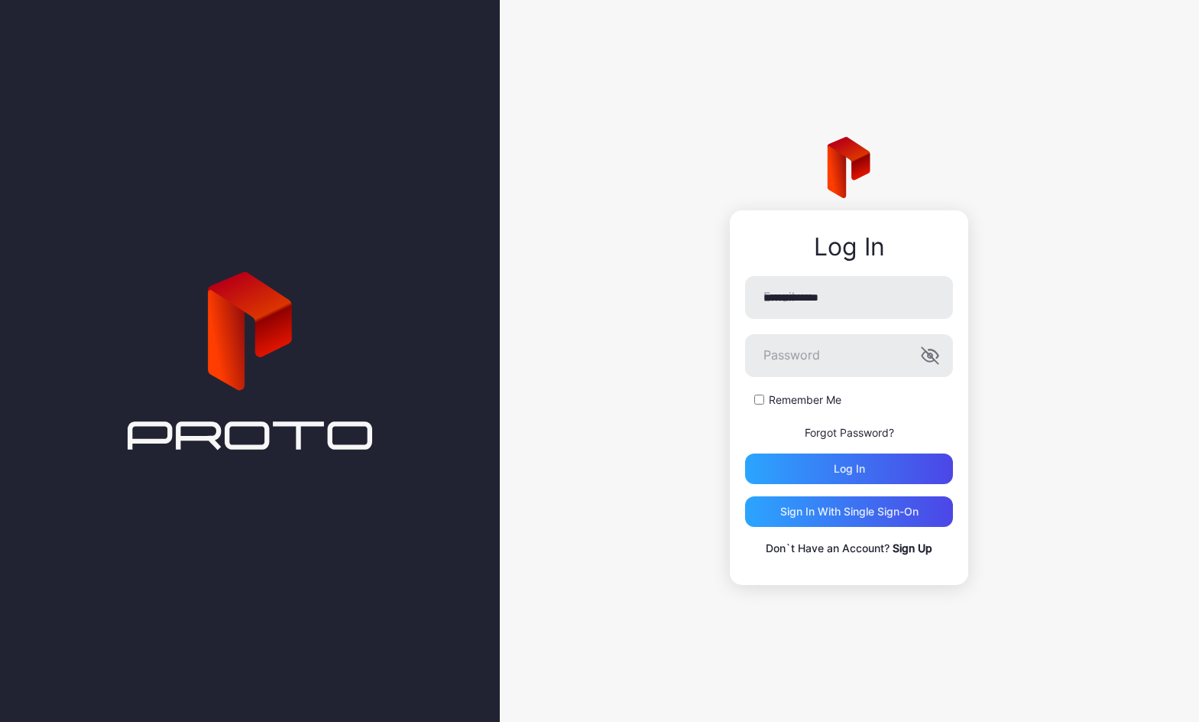
click at [908, 550] on link "Sign Up" at bounding box center [913, 547] width 40 height 13
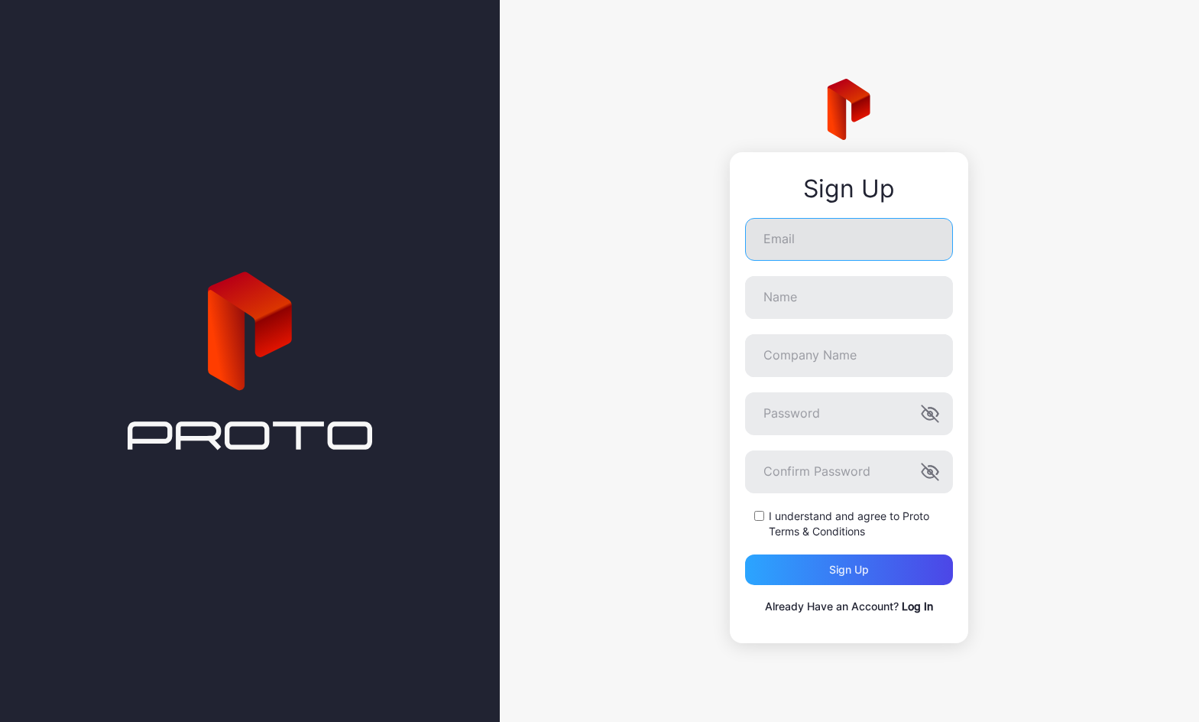
click at [826, 248] on input "Email" at bounding box center [849, 239] width 208 height 43
type input "**********"
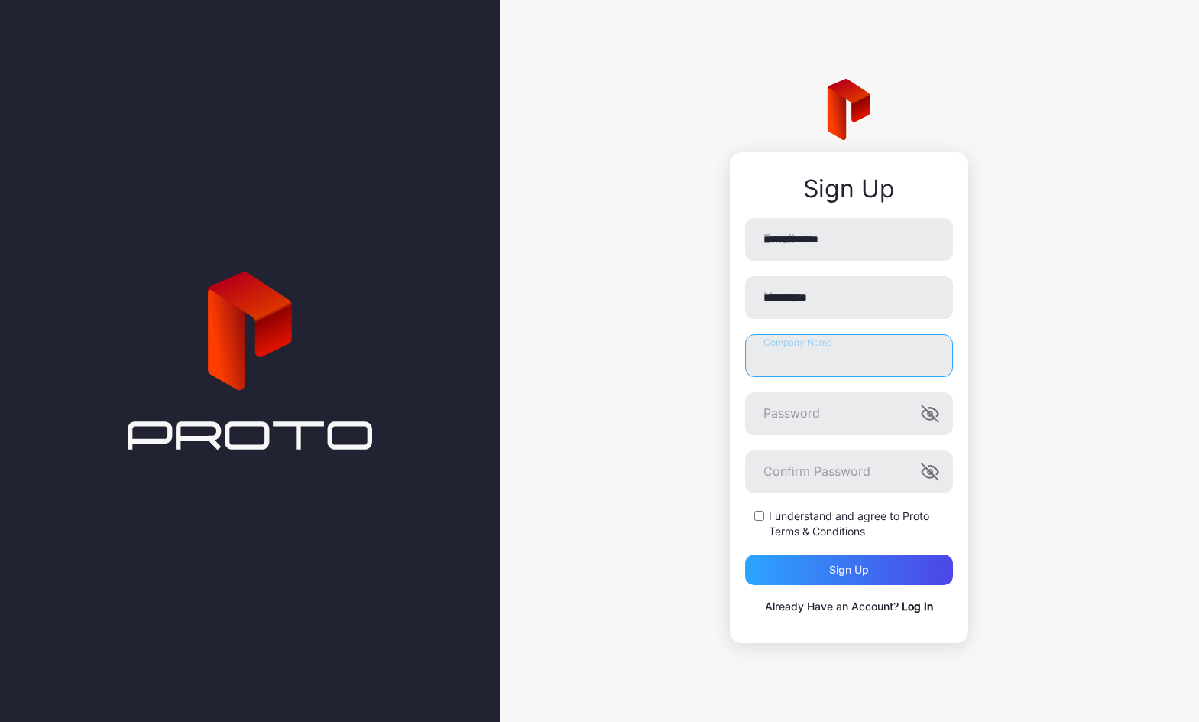
type input "***"
click at [1047, 277] on div "**********" at bounding box center [849, 361] width 699 height 722
